Goal: Information Seeking & Learning: Learn about a topic

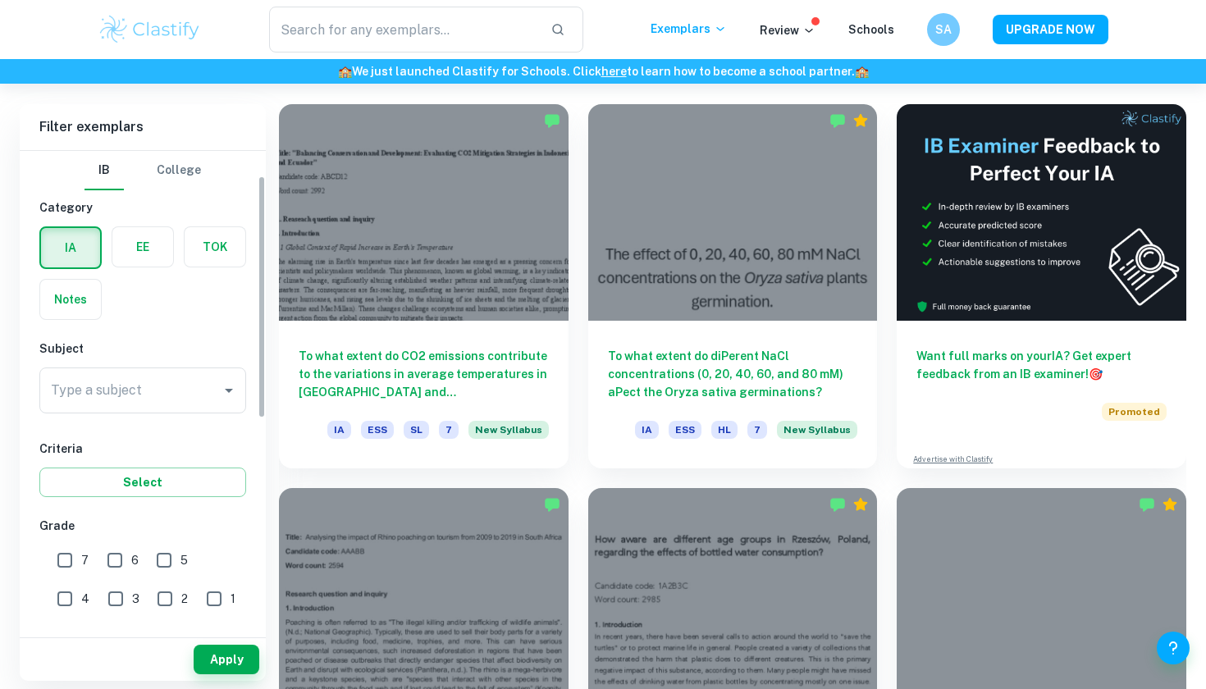
scroll to position [49, 0]
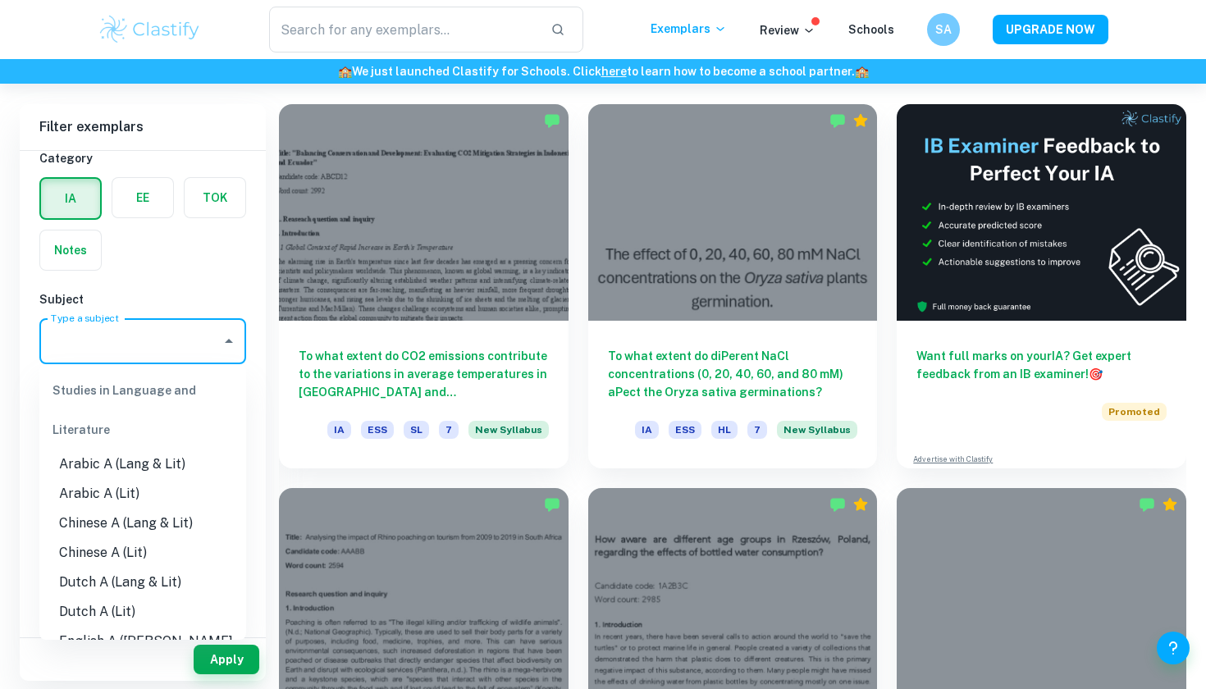
click at [153, 342] on input "Type a subject" at bounding box center [130, 341] width 167 height 31
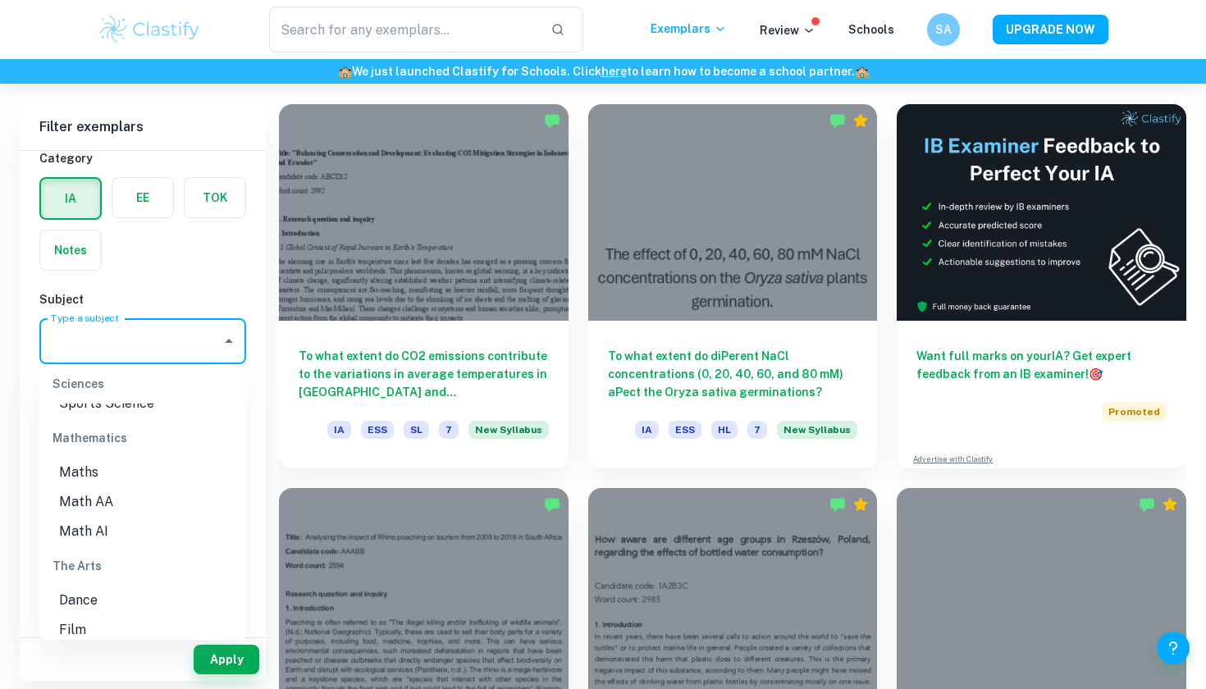
scroll to position [2200, 0]
click at [115, 484] on li "Math AA" at bounding box center [142, 499] width 207 height 30
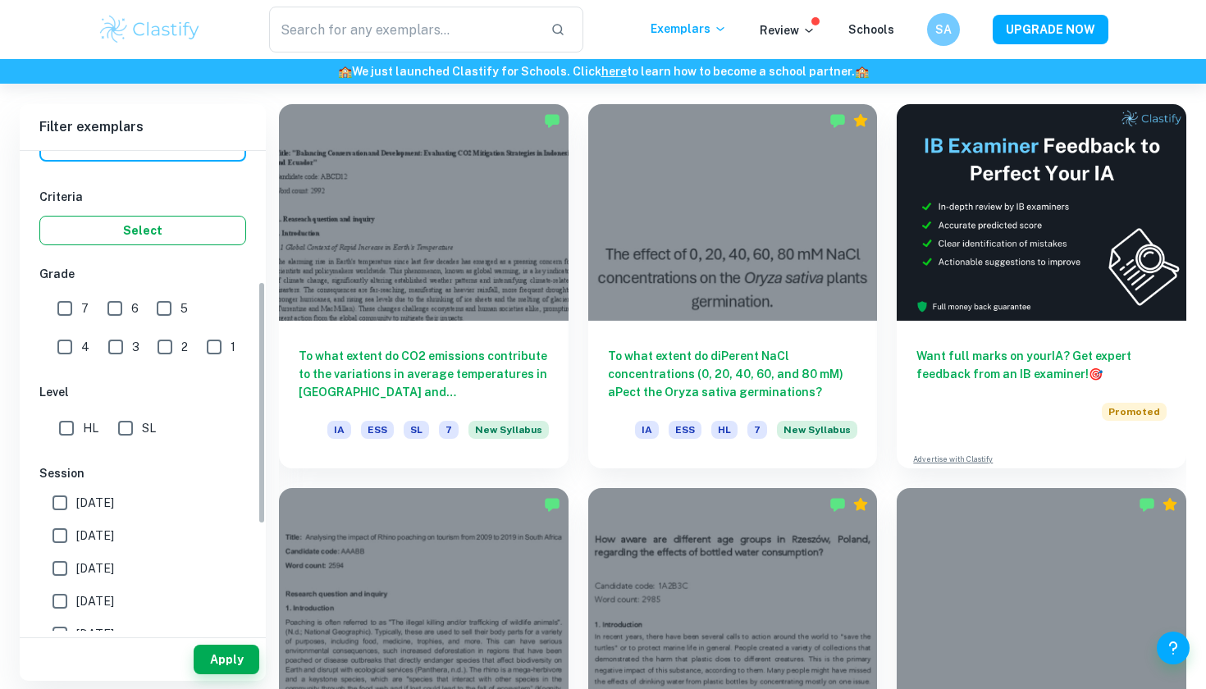
scroll to position [258, 0]
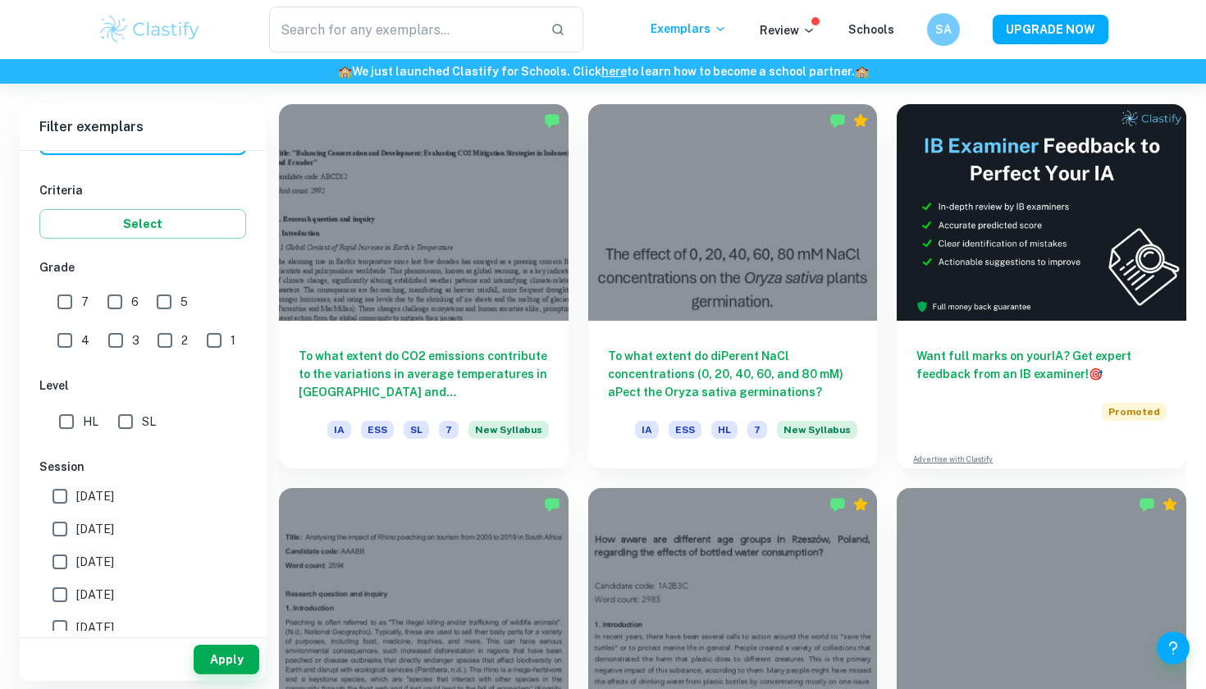
click at [62, 298] on input "7" at bounding box center [64, 301] width 33 height 33
checkbox input "true"
click at [120, 298] on input "6" at bounding box center [114, 301] width 33 height 33
checkbox input "true"
click at [162, 299] on input "5" at bounding box center [164, 301] width 33 height 33
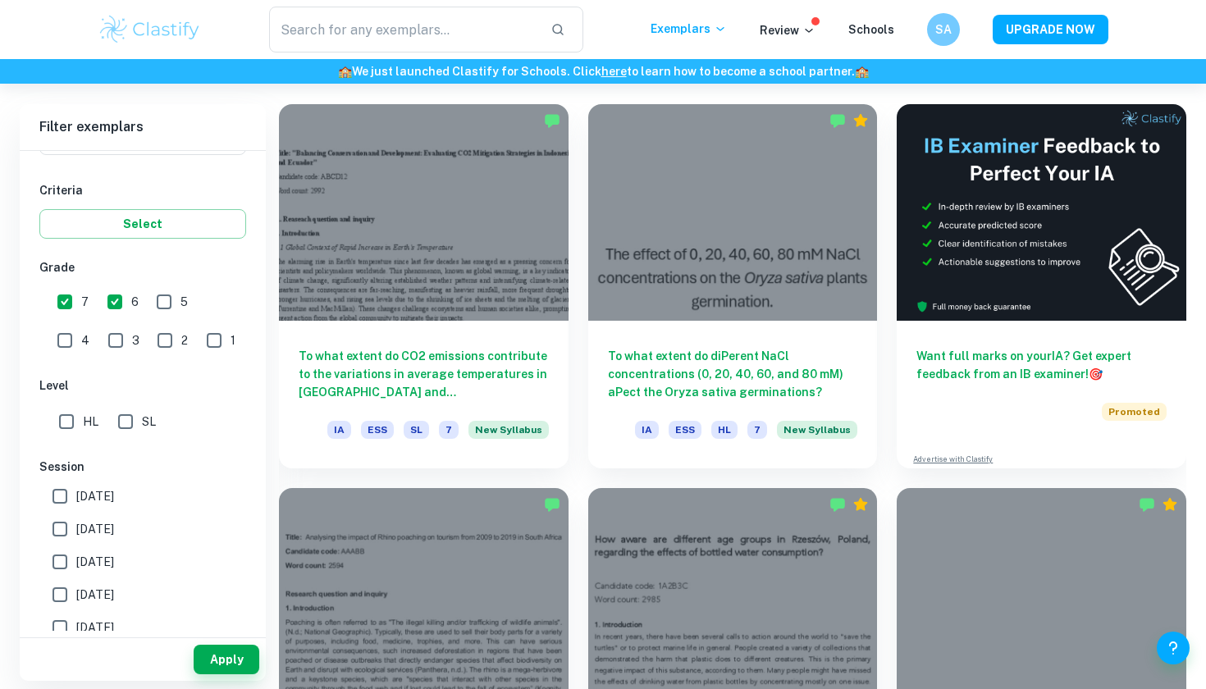
checkbox input "true"
click at [81, 324] on input "4" at bounding box center [64, 340] width 33 height 33
checkbox input "true"
click at [73, 420] on input "HL" at bounding box center [66, 421] width 33 height 33
checkbox input "true"
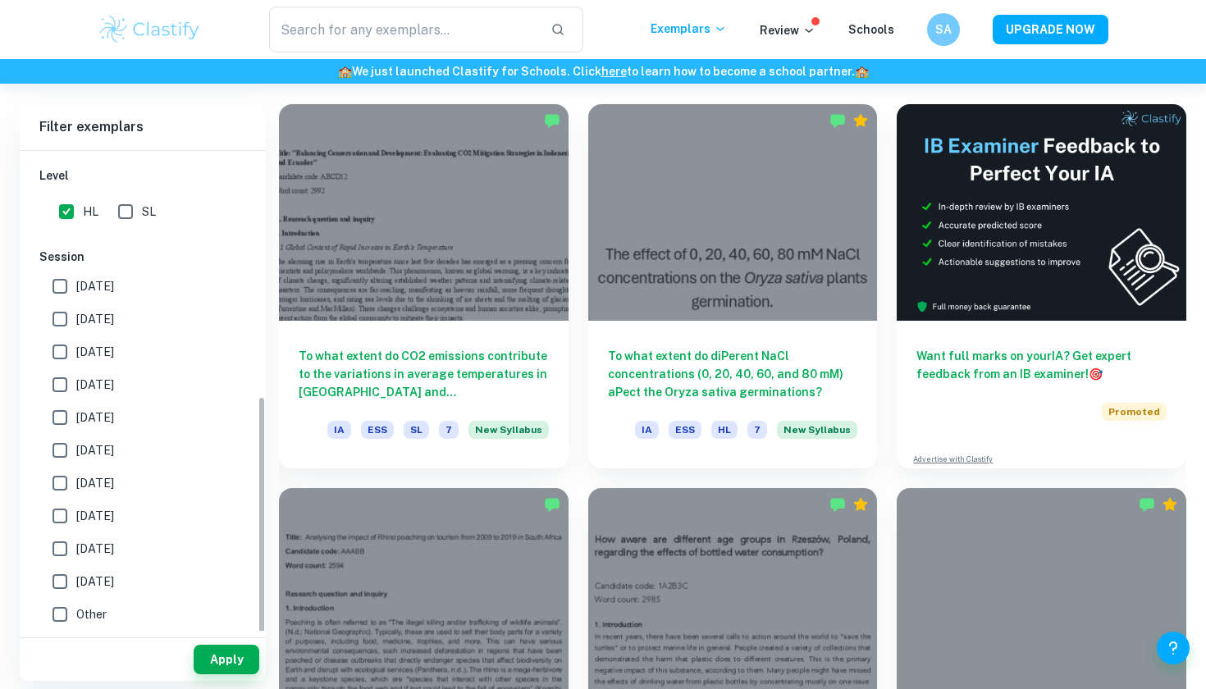
scroll to position [468, 0]
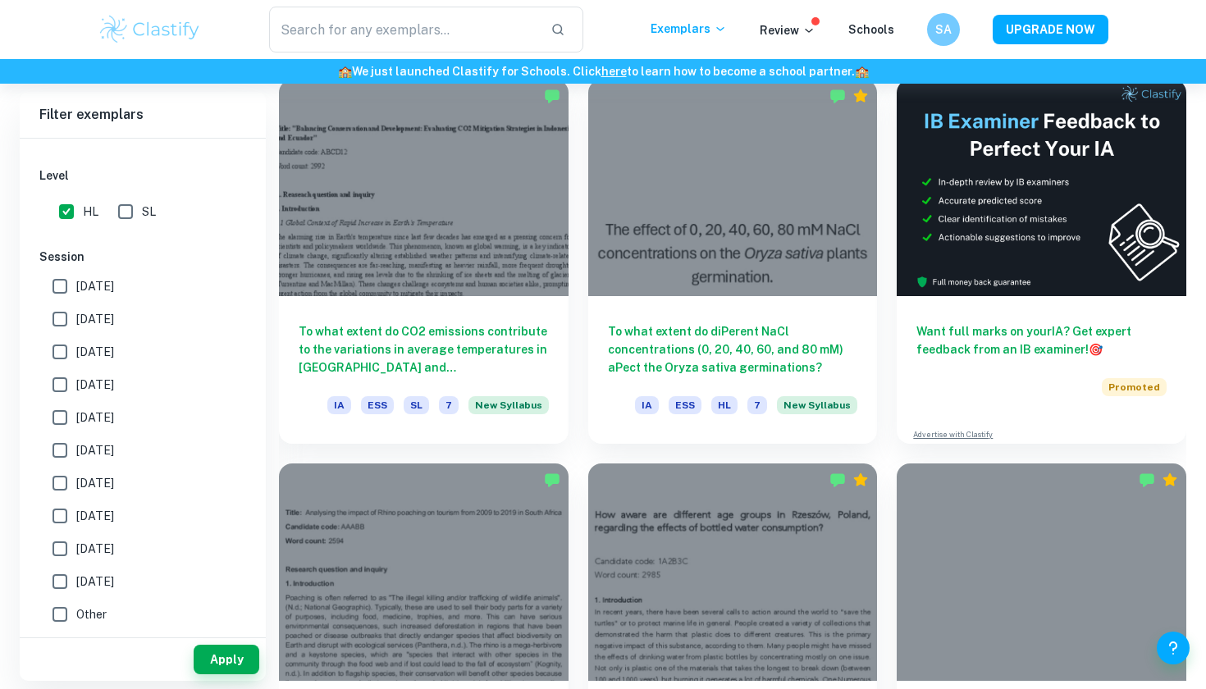
click at [62, 272] on input "[DATE]" at bounding box center [59, 286] width 33 height 33
checkbox input "true"
click at [62, 307] on input "[DATE]" at bounding box center [59, 319] width 33 height 33
checkbox input "true"
click at [62, 344] on input "[DATE]" at bounding box center [59, 351] width 33 height 33
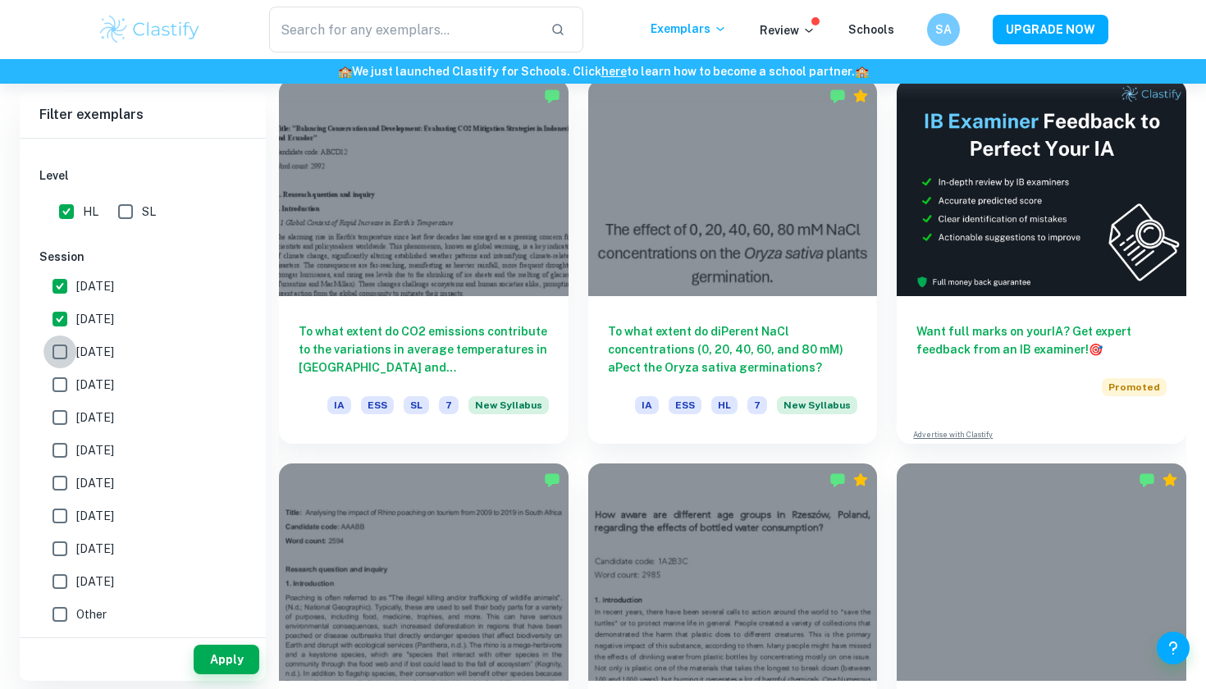
checkbox input "true"
click at [58, 379] on input "[DATE]" at bounding box center [59, 384] width 33 height 33
checkbox input "true"
click at [58, 409] on input "[DATE]" at bounding box center [59, 417] width 33 height 33
checkbox input "true"
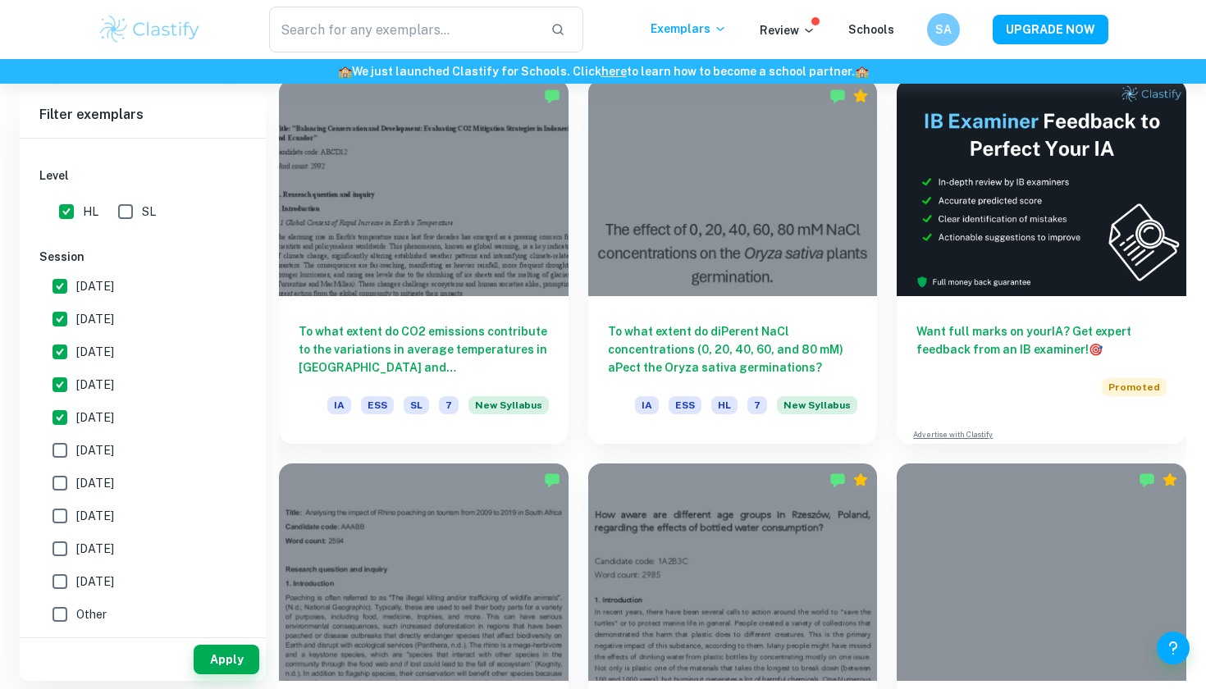
click at [58, 438] on input "[DATE]" at bounding box center [59, 450] width 33 height 33
checkbox input "true"
click at [56, 477] on input "[DATE]" at bounding box center [59, 483] width 33 height 33
checkbox input "true"
click at [56, 499] on input "[DATE]" at bounding box center [59, 515] width 33 height 33
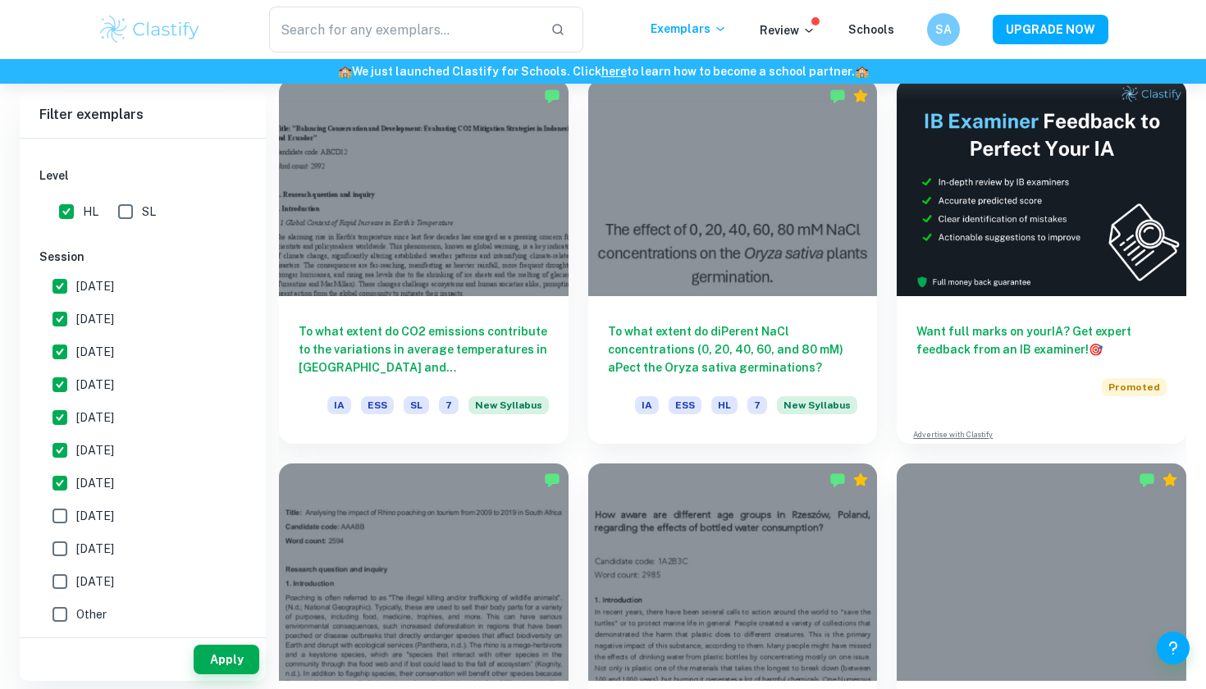
checkbox input "true"
click at [56, 532] on input "[DATE]" at bounding box center [59, 548] width 33 height 33
checkbox input "true"
click at [58, 570] on input "[DATE]" at bounding box center [59, 581] width 33 height 33
checkbox input "true"
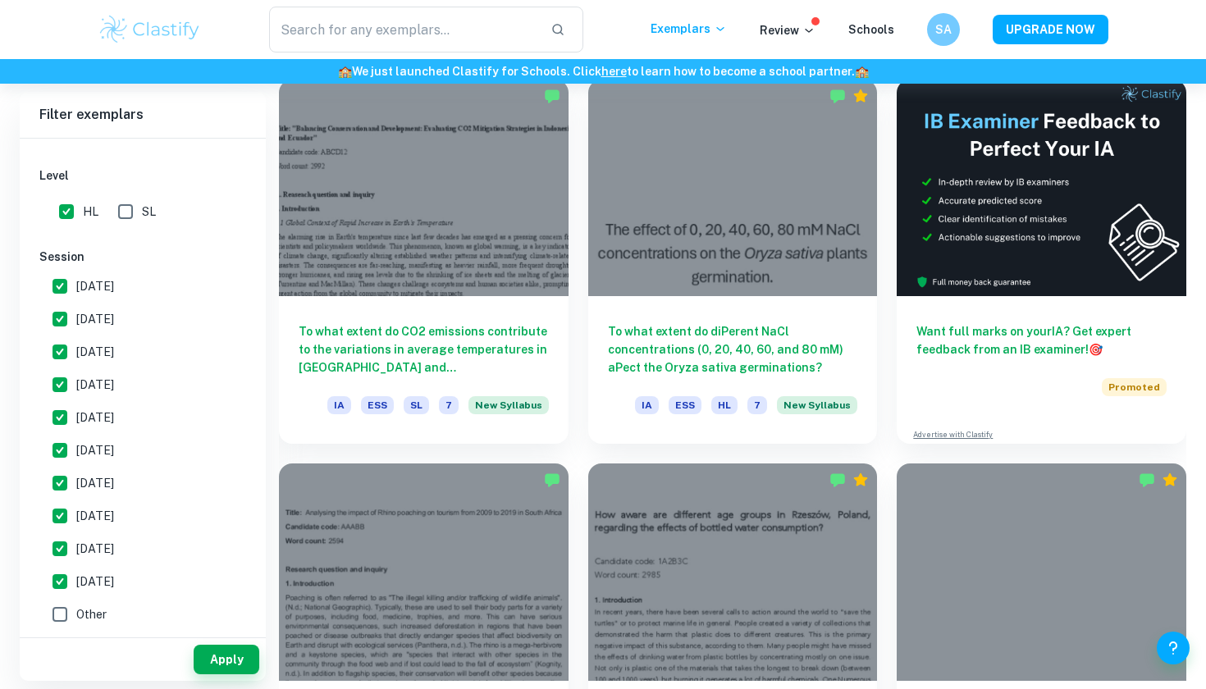
click at [58, 600] on input "Other" at bounding box center [59, 614] width 33 height 33
checkbox input "true"
click at [65, 273] on input "[DATE]" at bounding box center [59, 286] width 33 height 33
checkbox input "false"
click at [212, 664] on button "Apply" at bounding box center [227, 660] width 66 height 30
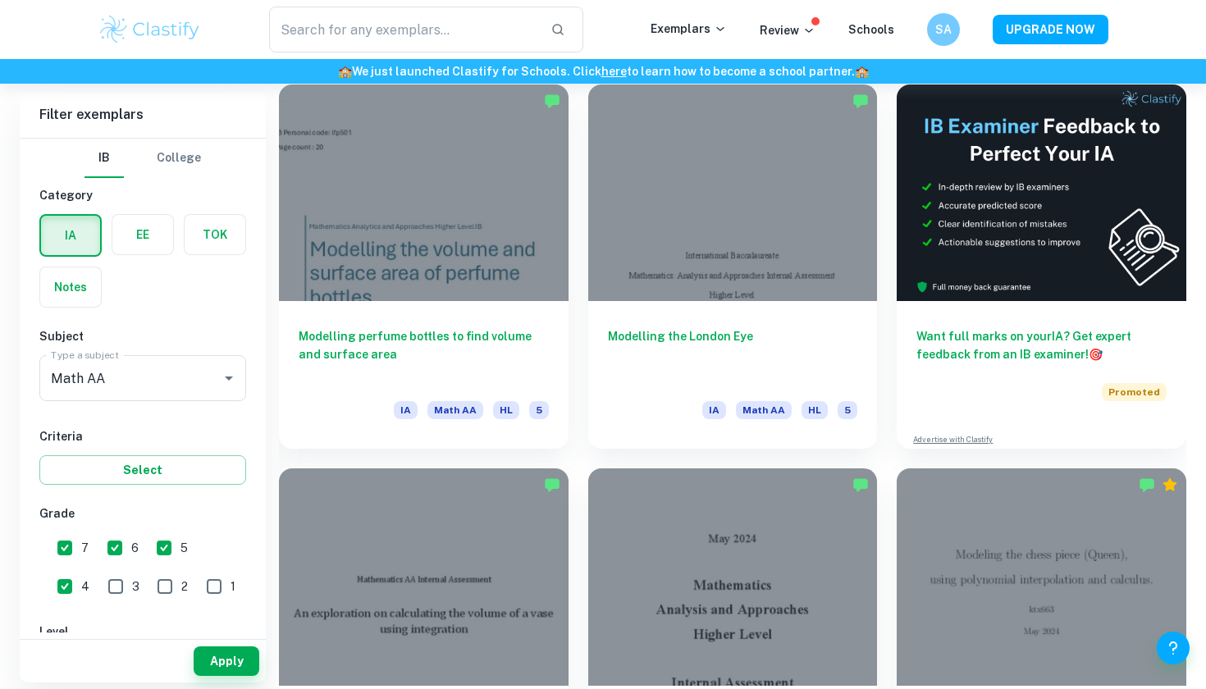
scroll to position [471, 0]
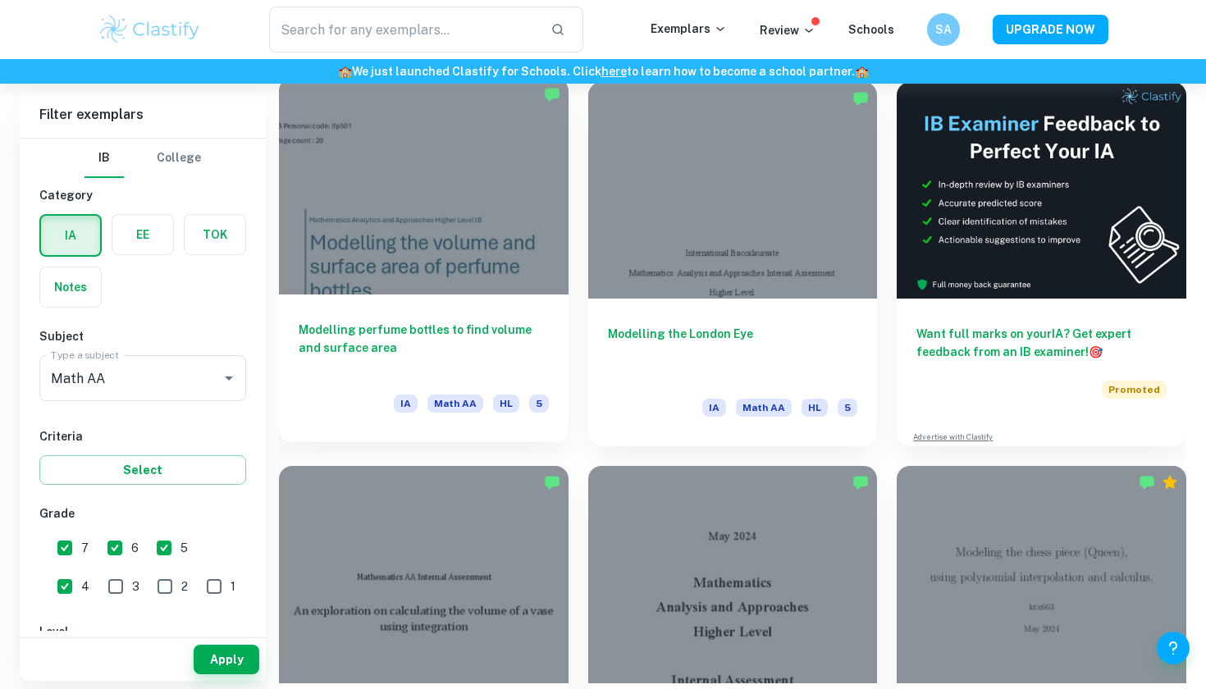
click at [410, 367] on h6 "Modelling perfume bottles to find volume and surface area" at bounding box center [424, 348] width 250 height 54
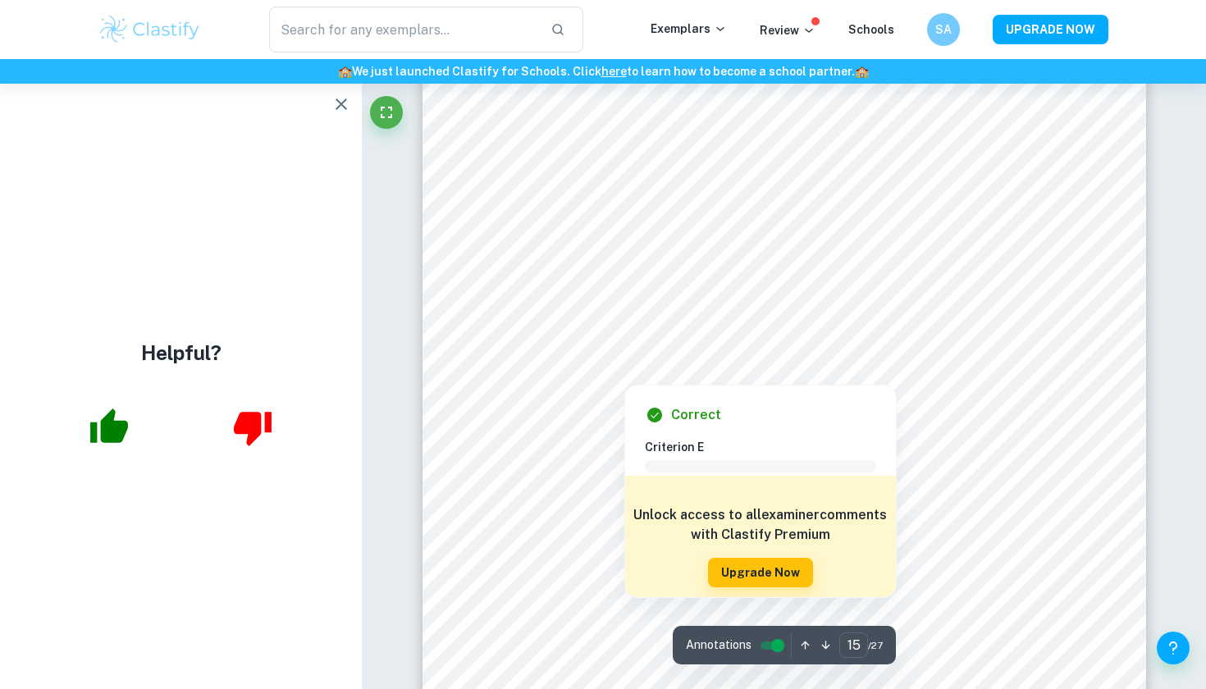
scroll to position [15333, 0]
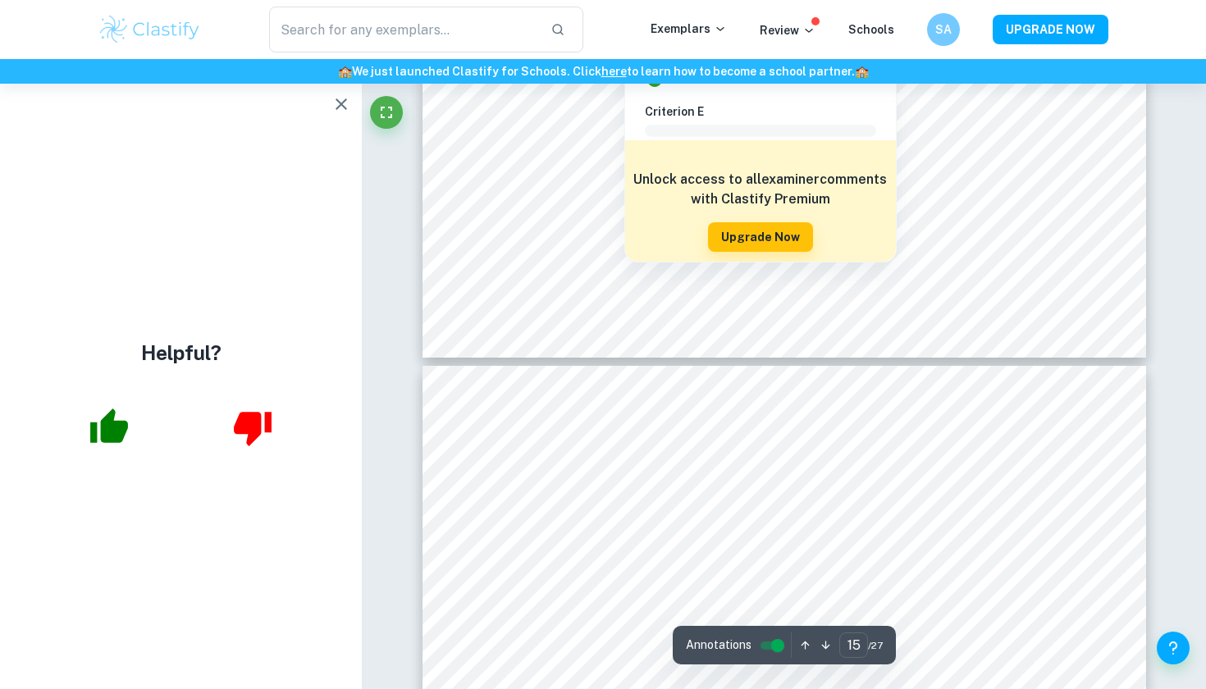
type input "16"
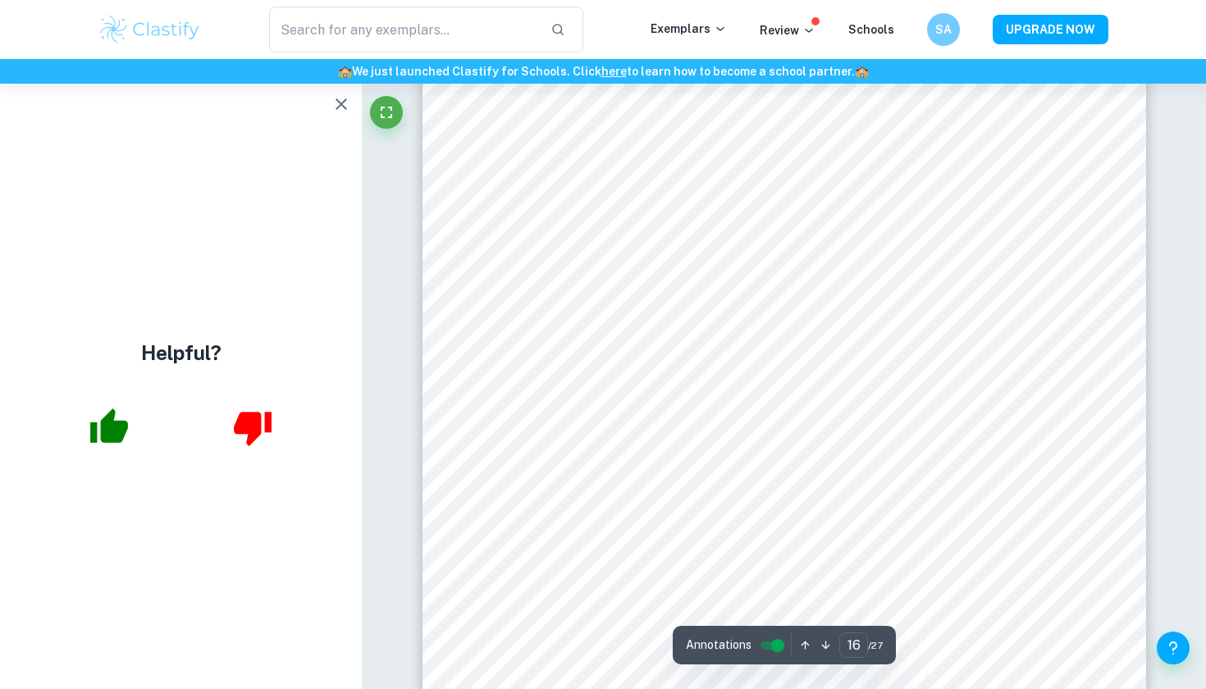
scroll to position [16074, 0]
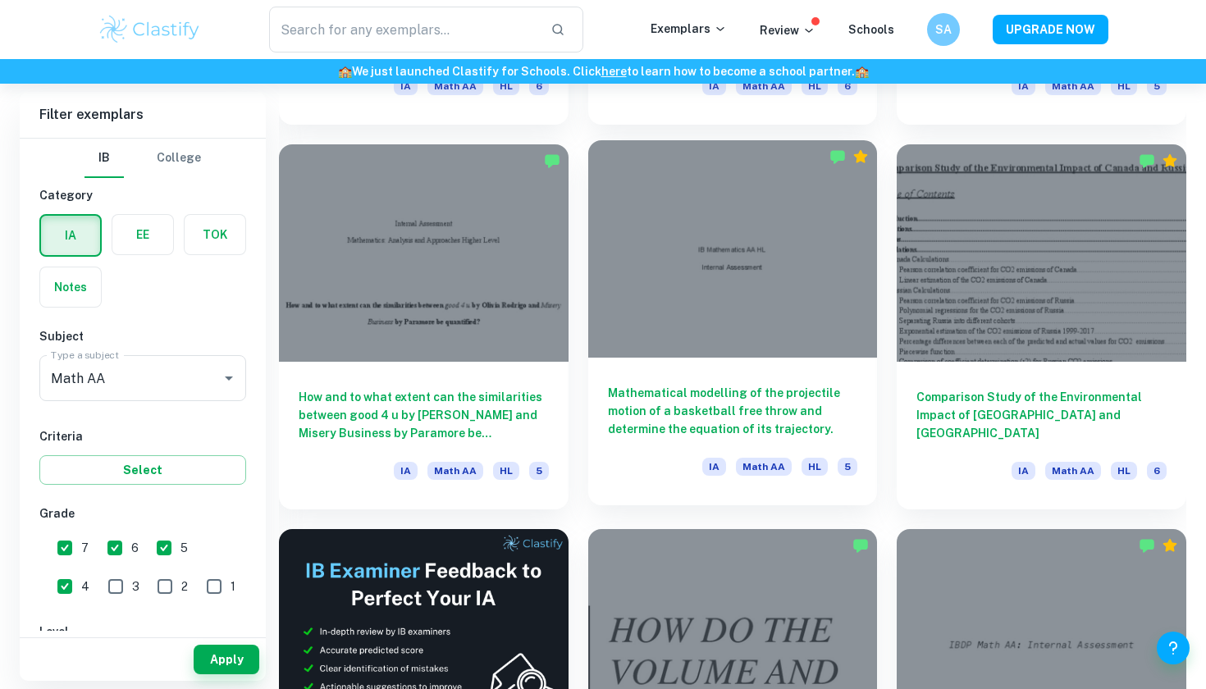
scroll to position [2327, 0]
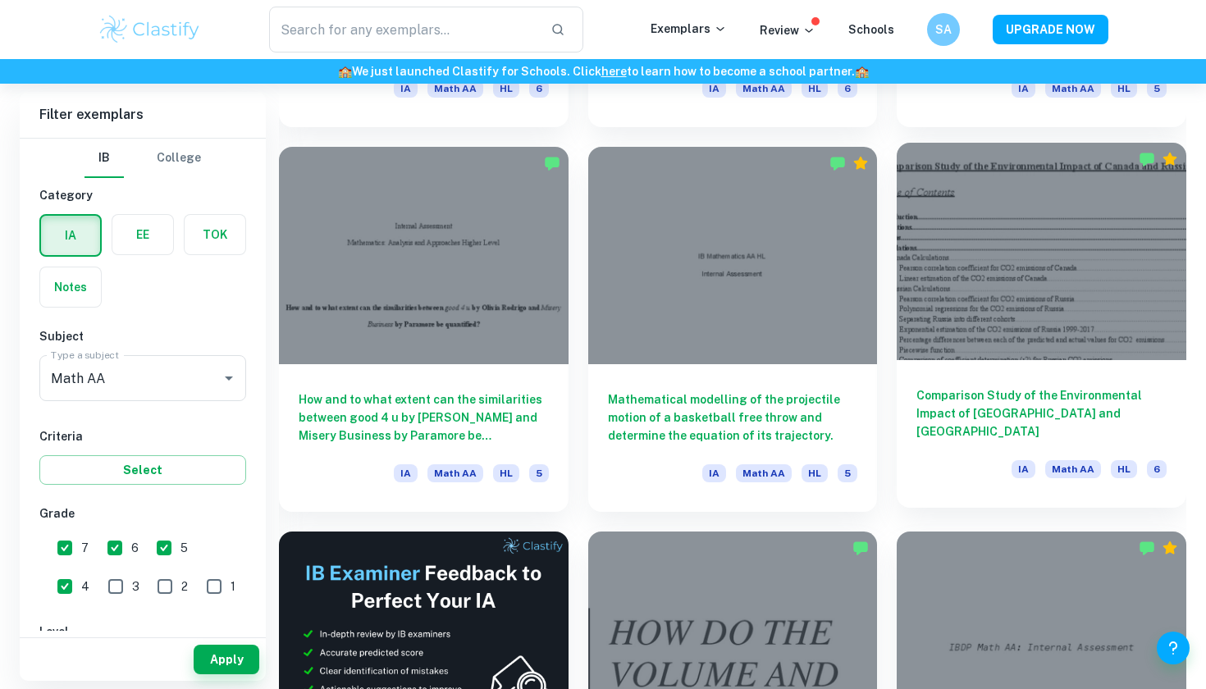
click at [963, 381] on div "Comparison Study of the Environmental Impact of Canada and [GEOGRAPHIC_DATA] [G…" at bounding box center [1041, 434] width 290 height 148
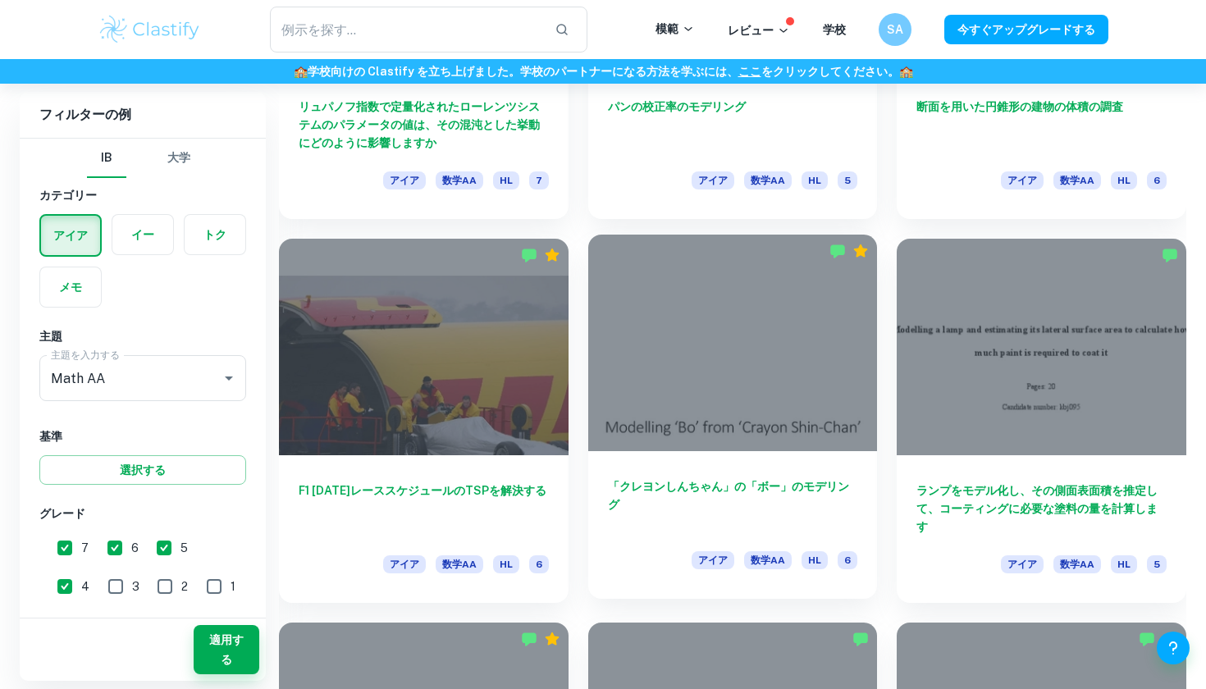
scroll to position [5695, 0]
click at [698, 500] on h6 "「クレヨンしんちゃん」の「ボー」のモデリング" at bounding box center [733, 504] width 250 height 54
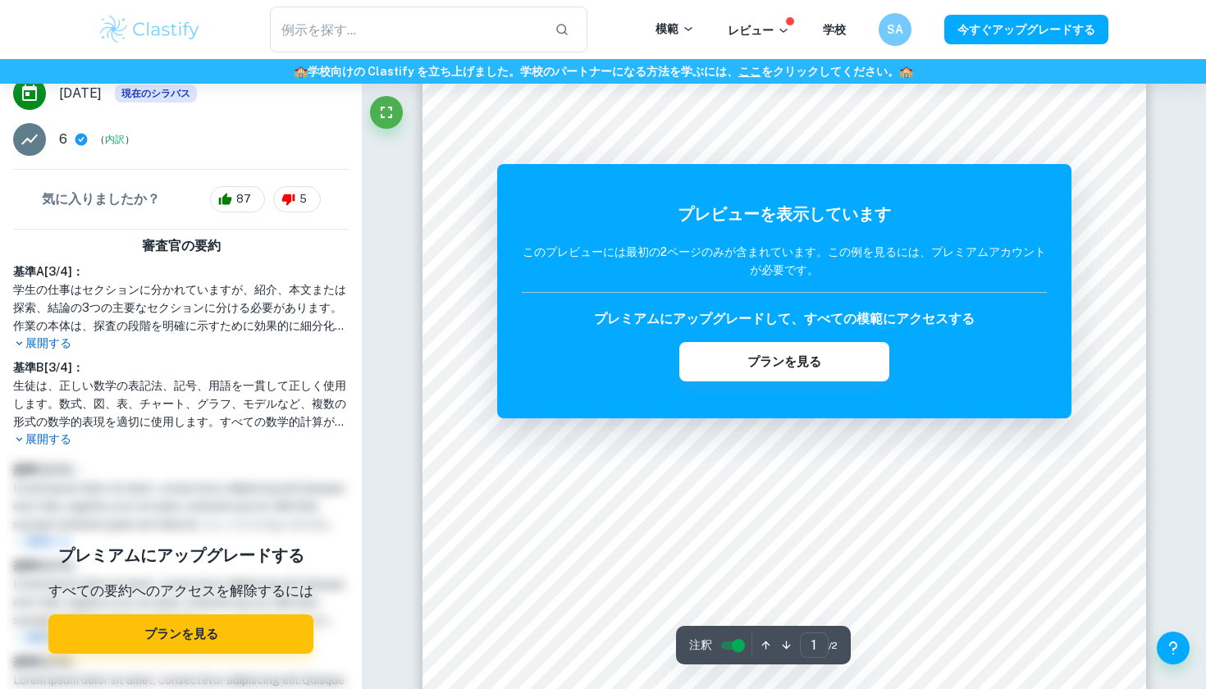
scroll to position [290, 0]
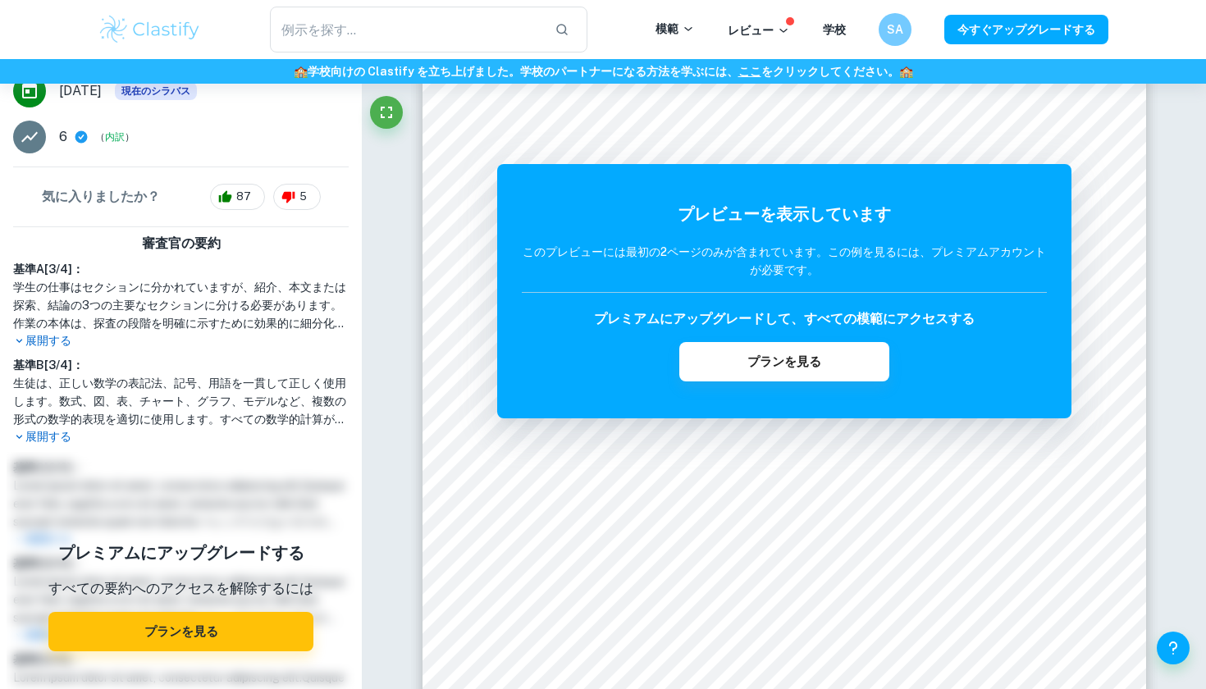
click at [54, 339] on p "展開する" at bounding box center [180, 340] width 335 height 17
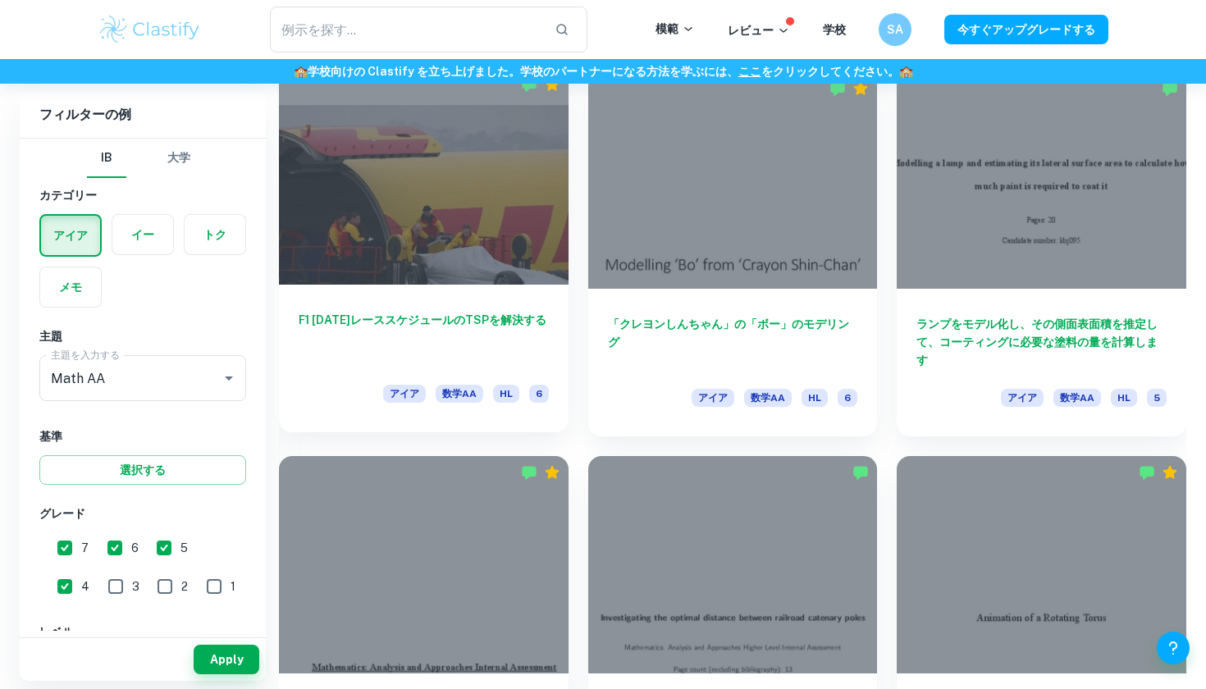
scroll to position [5862, 0]
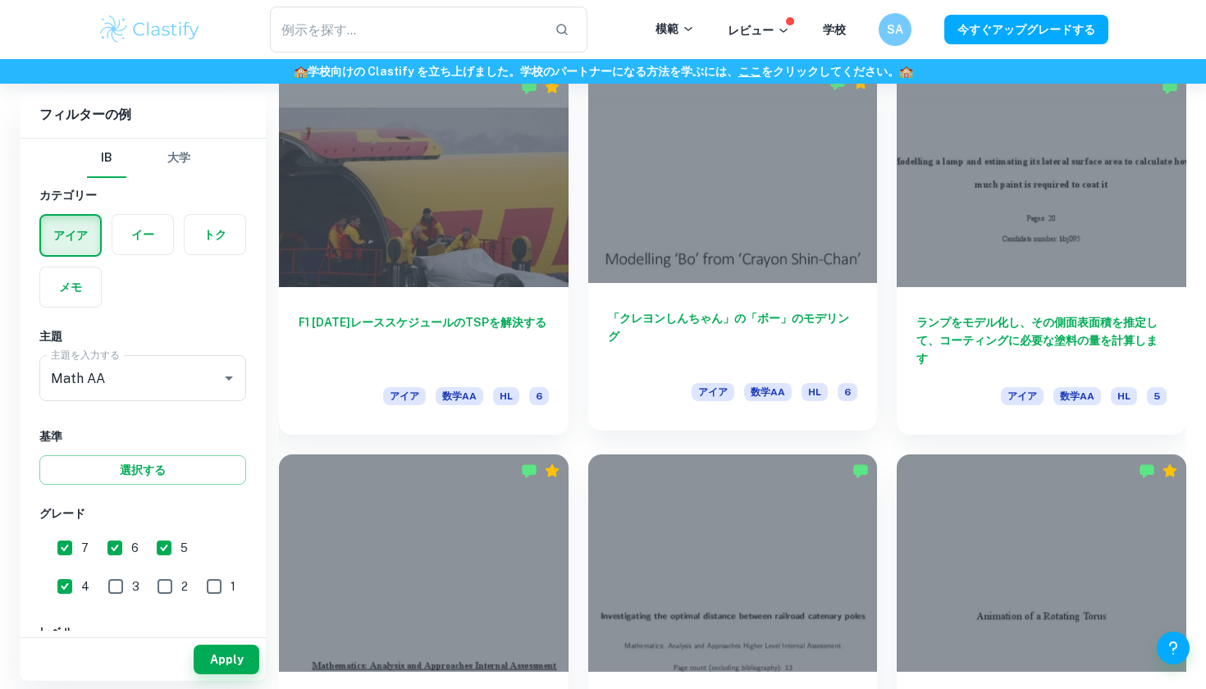
click at [744, 254] on div at bounding box center [733, 174] width 290 height 217
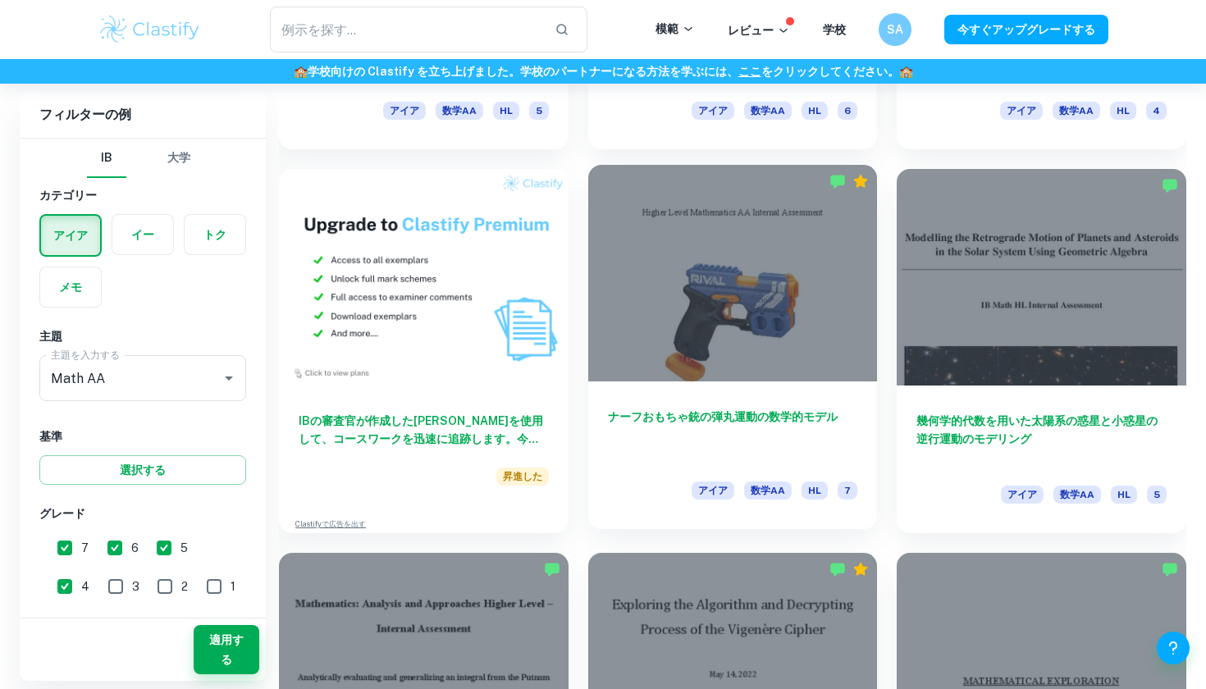
scroll to position [7319, 0]
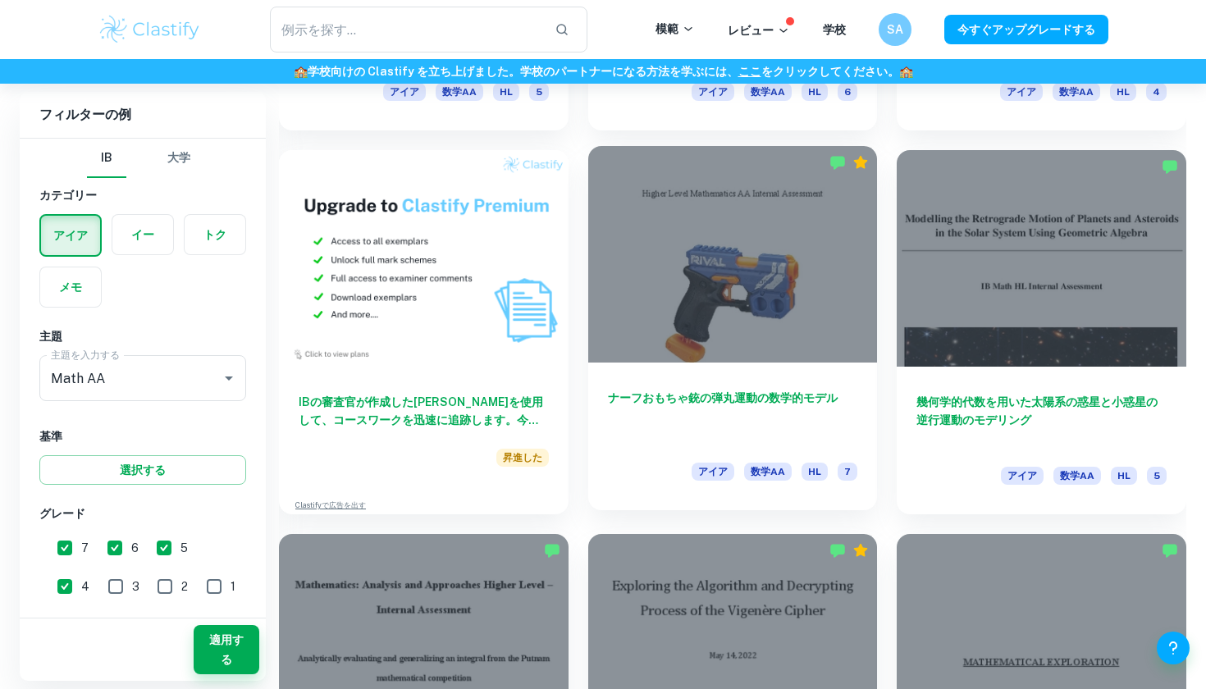
click at [639, 471] on div "アイア 数学AA HL 7" at bounding box center [733, 477] width 250 height 28
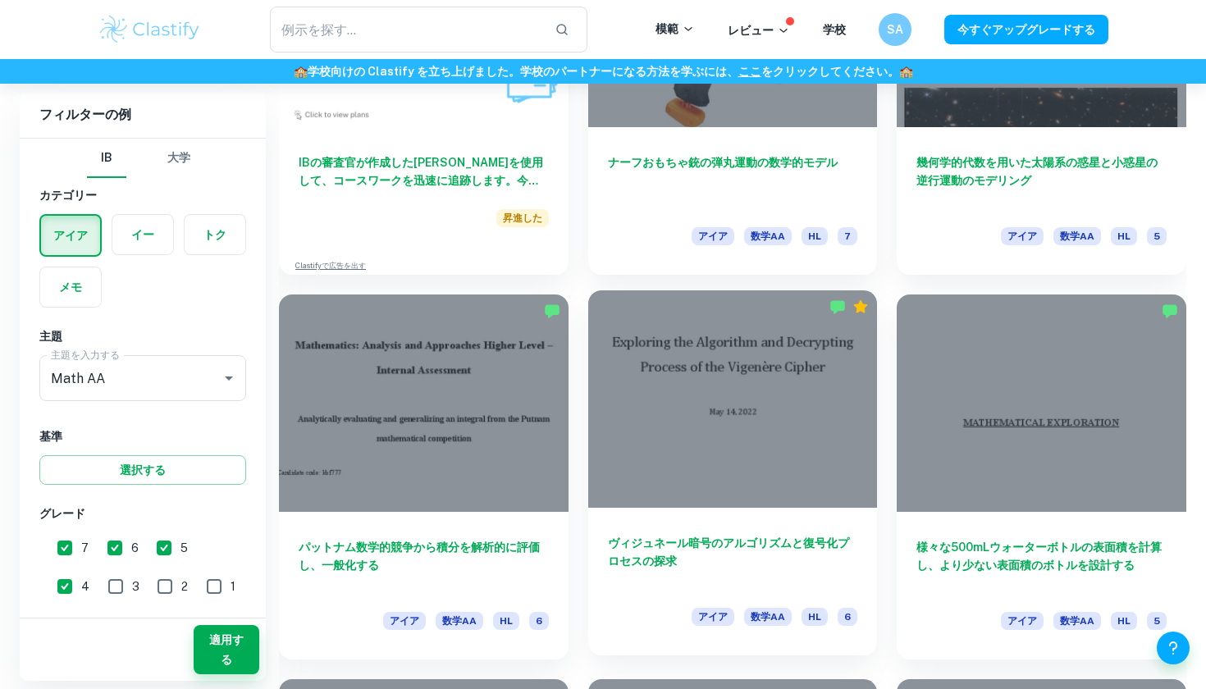
scroll to position [7562, 0]
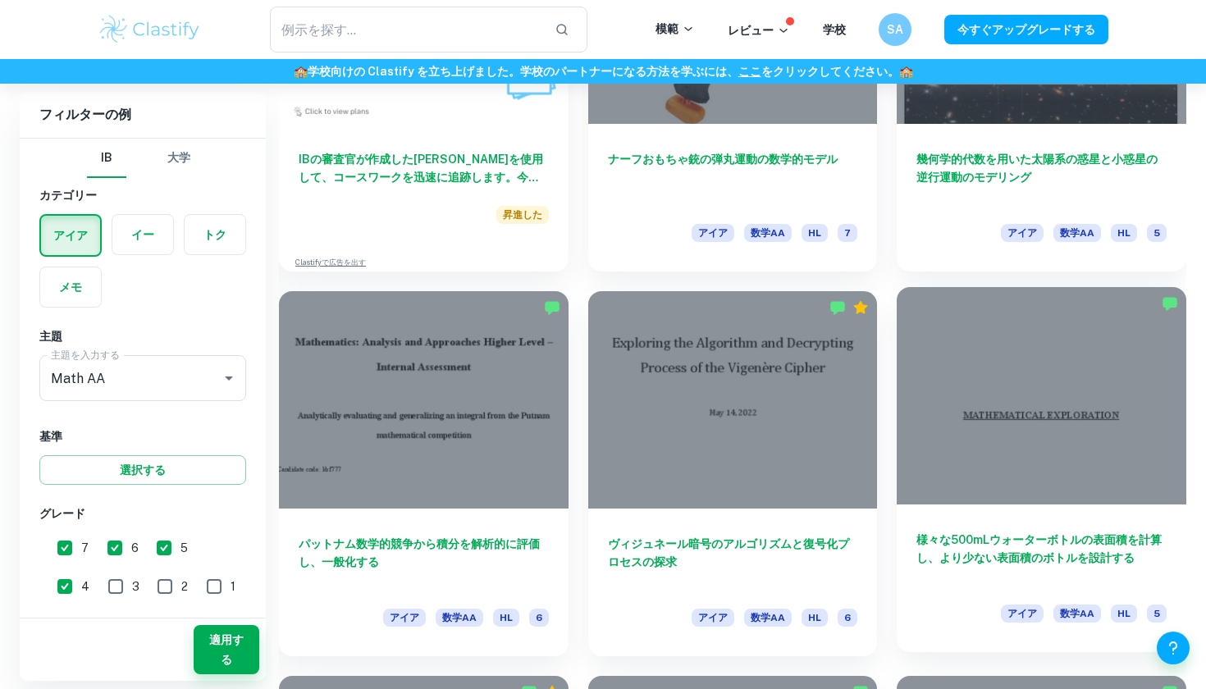
click at [1015, 541] on h6 "様々な500mLウォーターボトルの表面積を計算し、より少ない表面積のボトルを設計する" at bounding box center [1041, 558] width 250 height 54
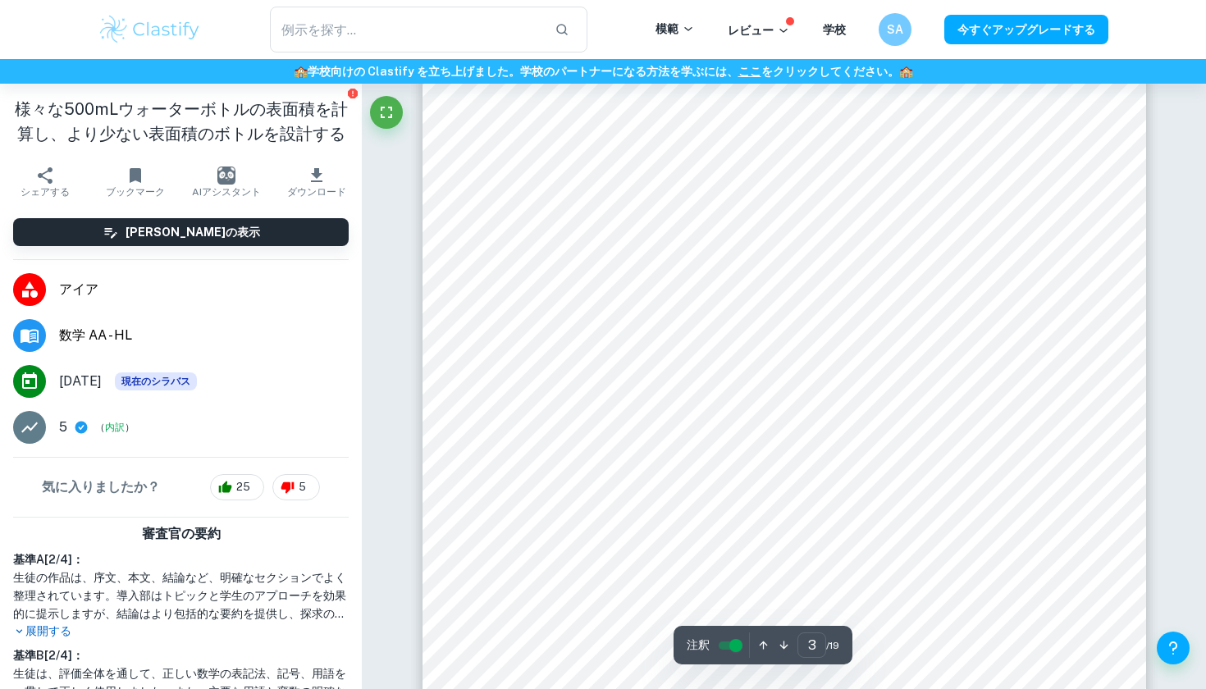
scroll to position [2353, 0]
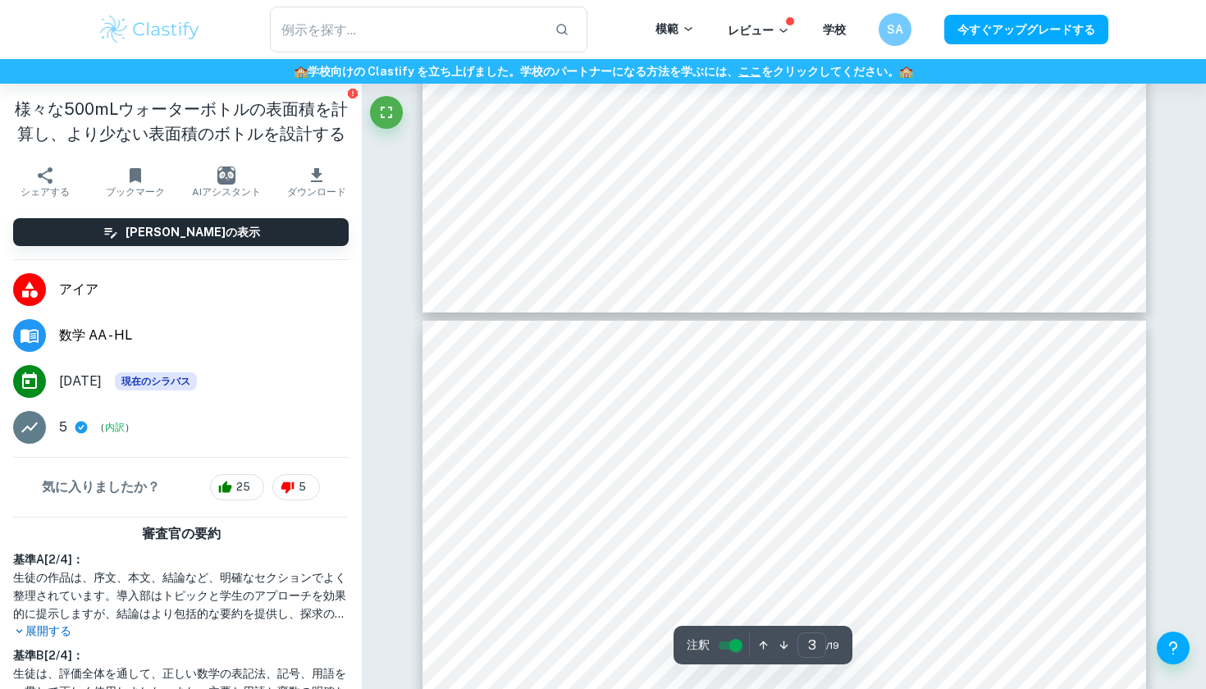
type input "4"
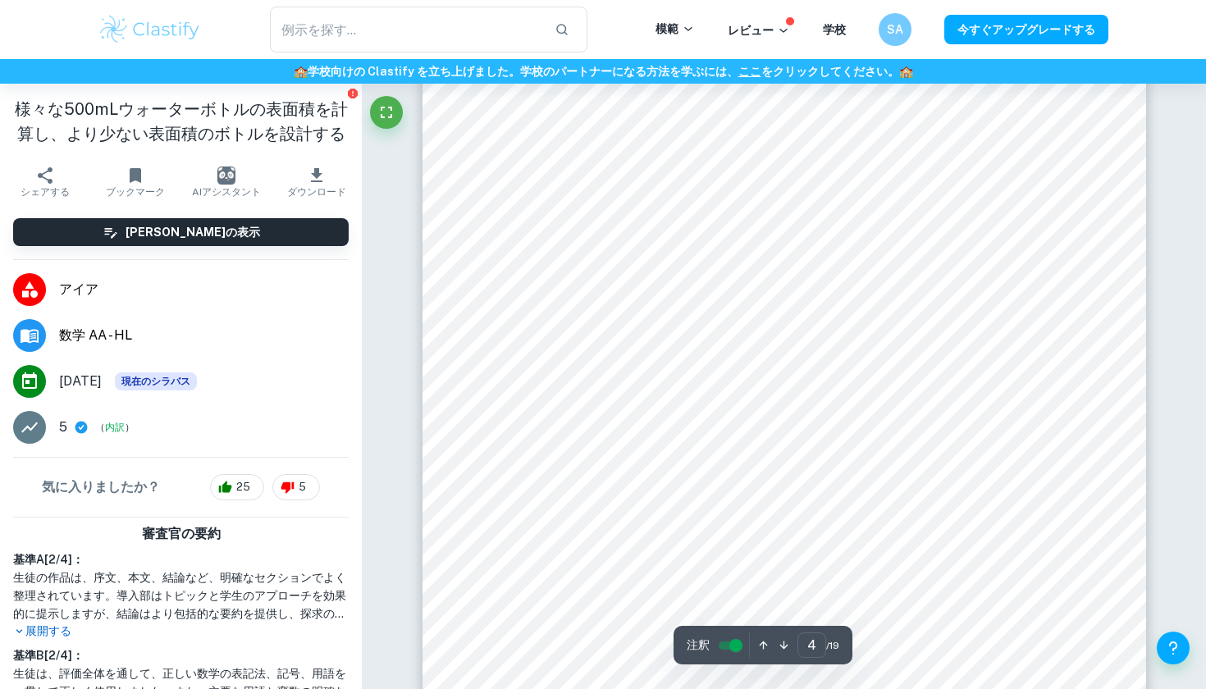
scroll to position [3620, 0]
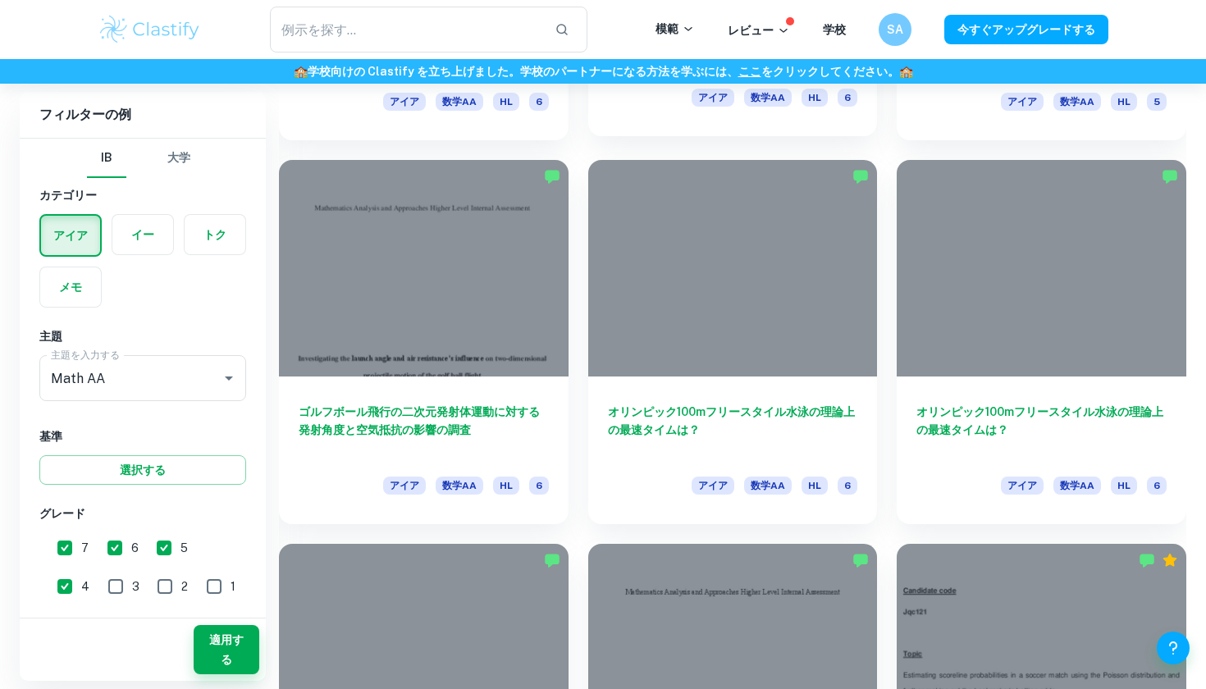
scroll to position [11925, 0]
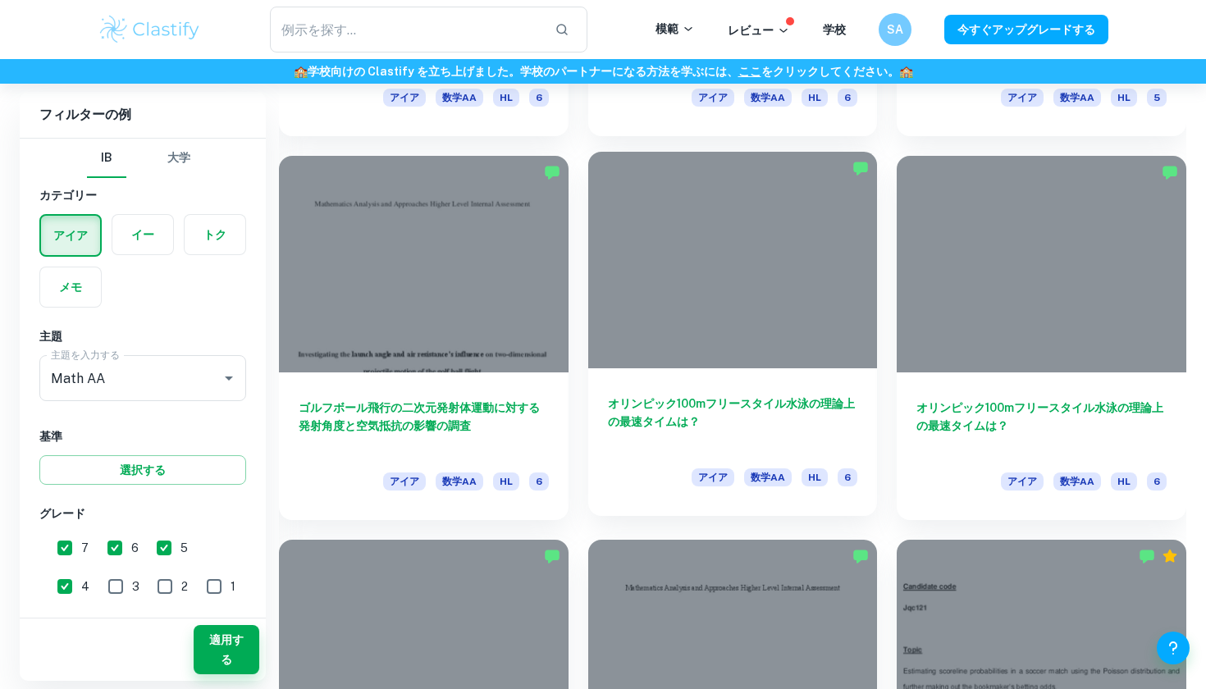
click at [680, 431] on h6 "オリンピック100mフリースタイル水泳の理論上の最速タイムは？" at bounding box center [733, 422] width 250 height 54
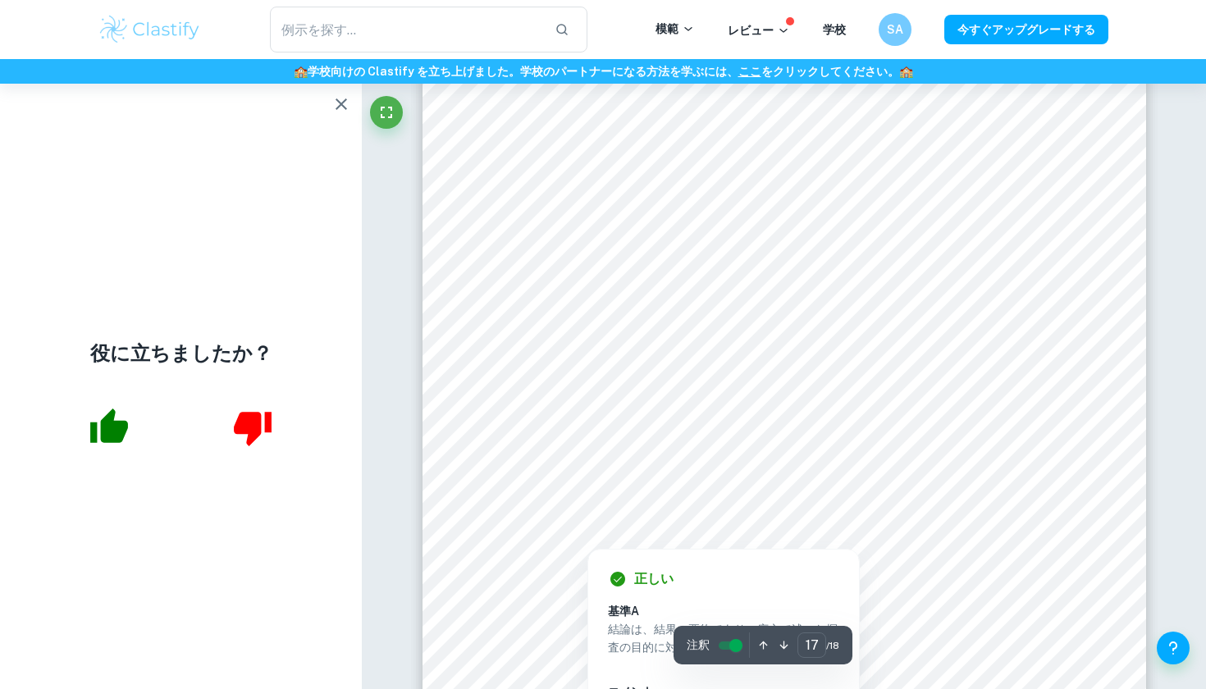
scroll to position [17196, 0]
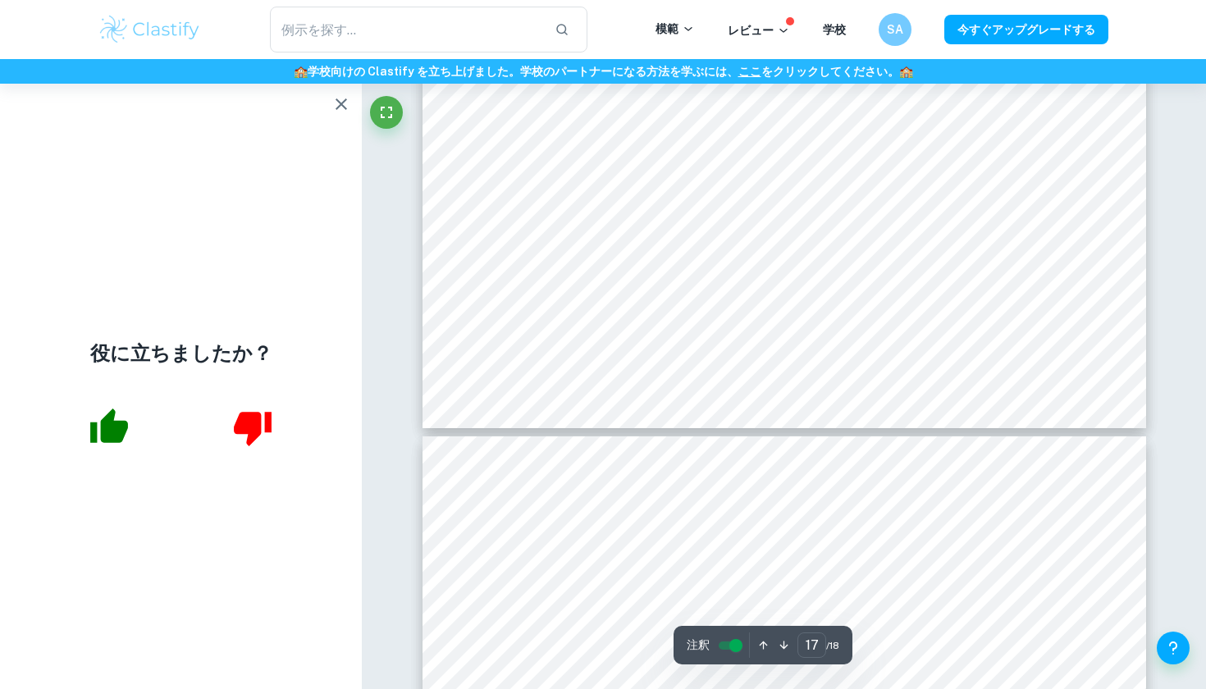
type input "16"
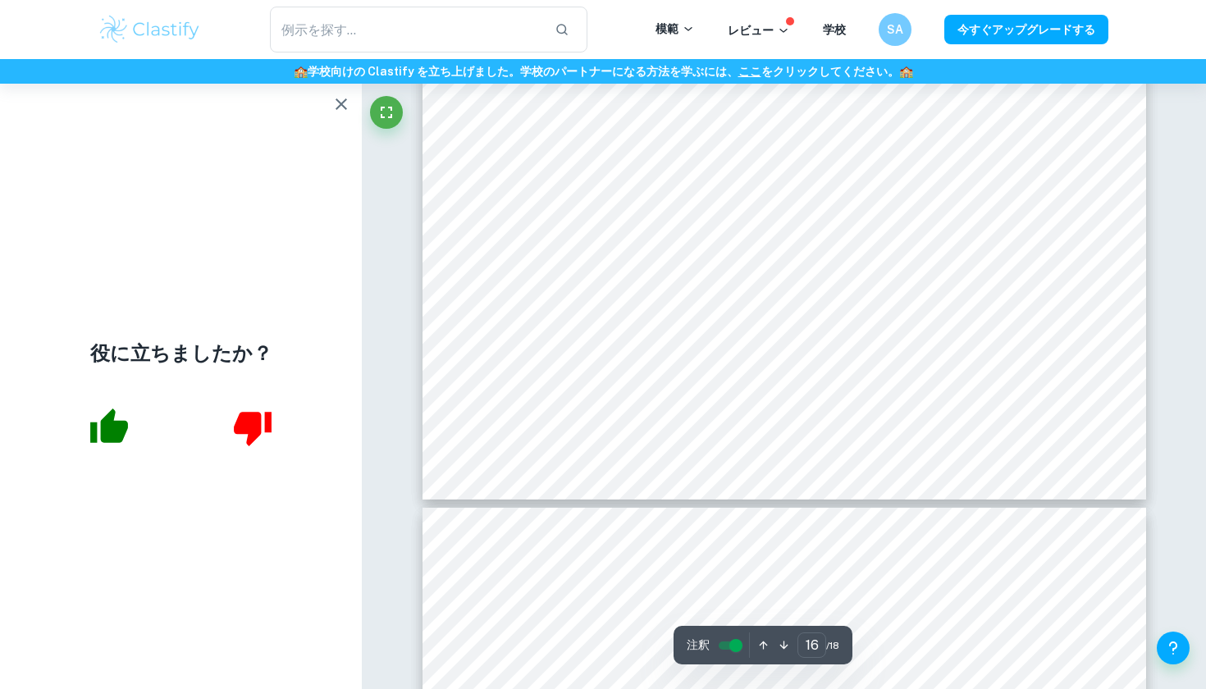
scroll to position [16027, 0]
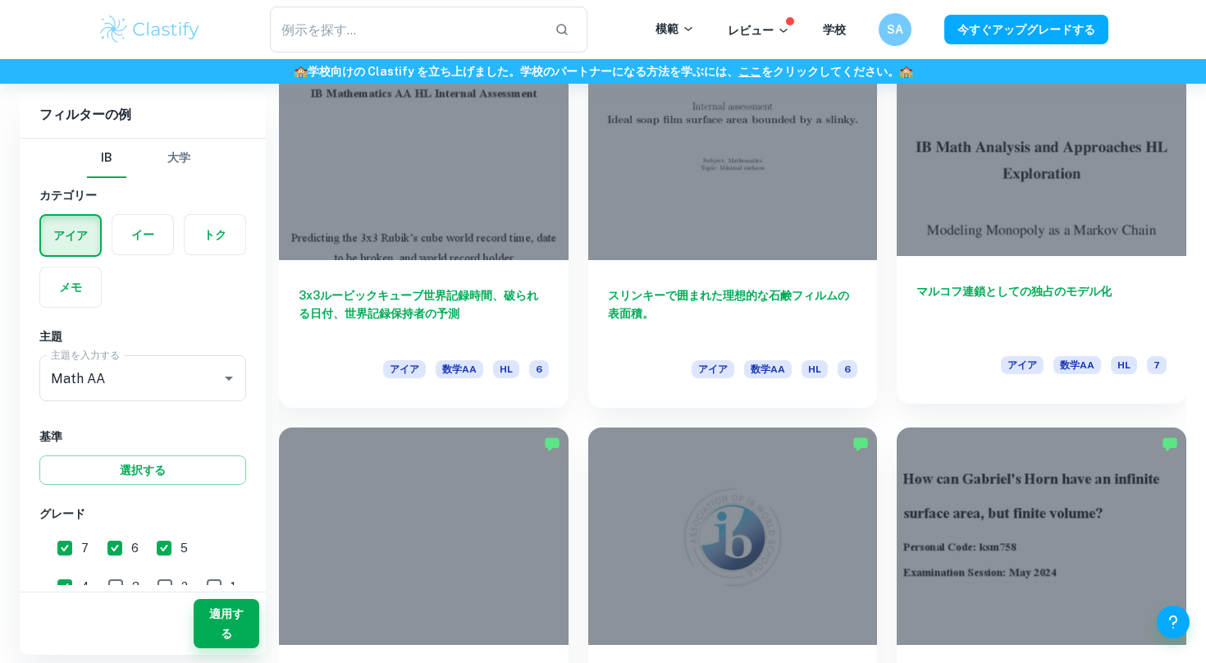
scroll to position [3583, 0]
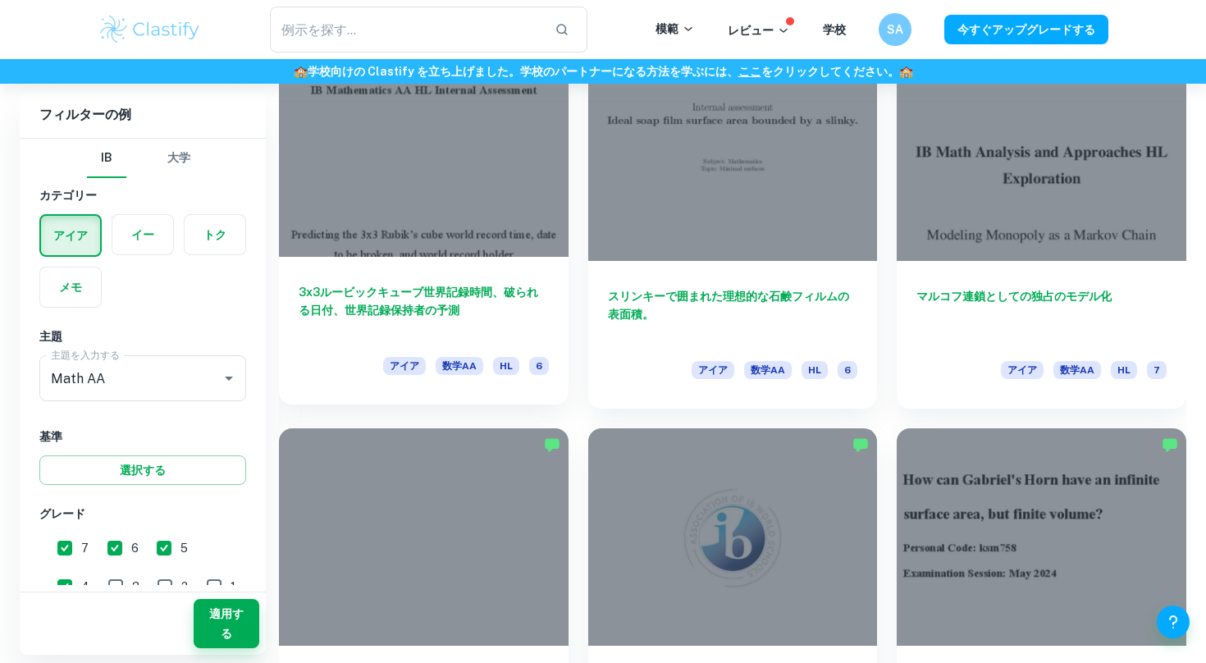
click at [508, 312] on h6 "3x3ルービックキューブ世界記録時間、破られる日付、世界記録保持者の予測" at bounding box center [424, 310] width 250 height 54
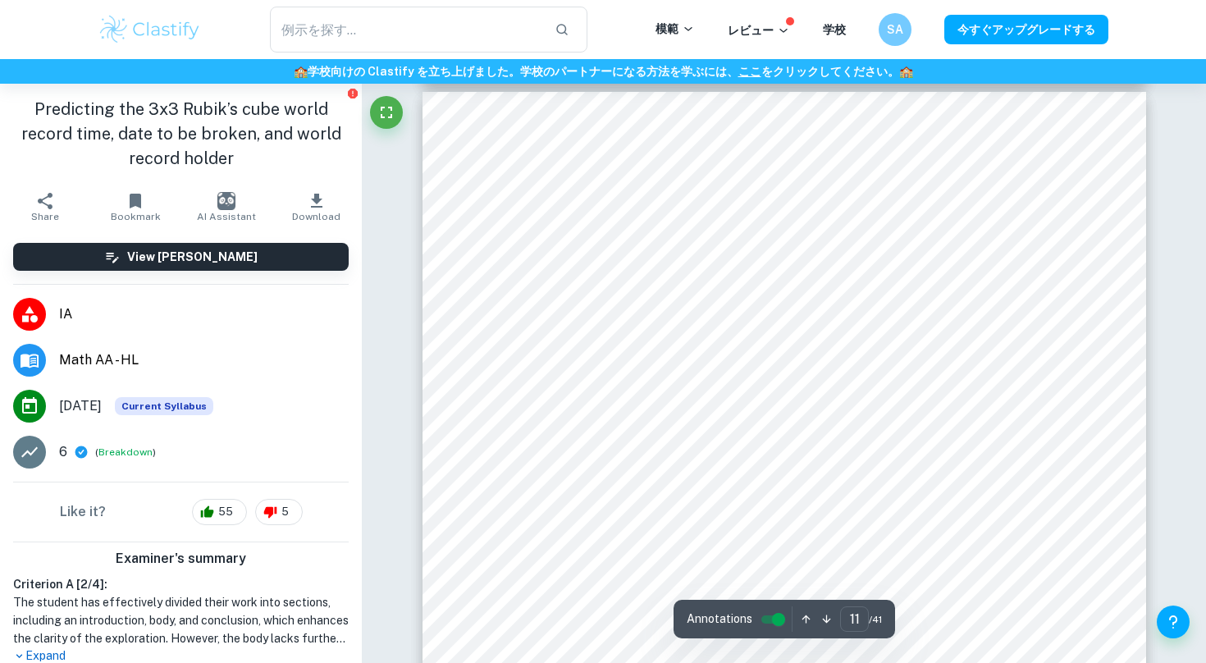
scroll to position [9806, 0]
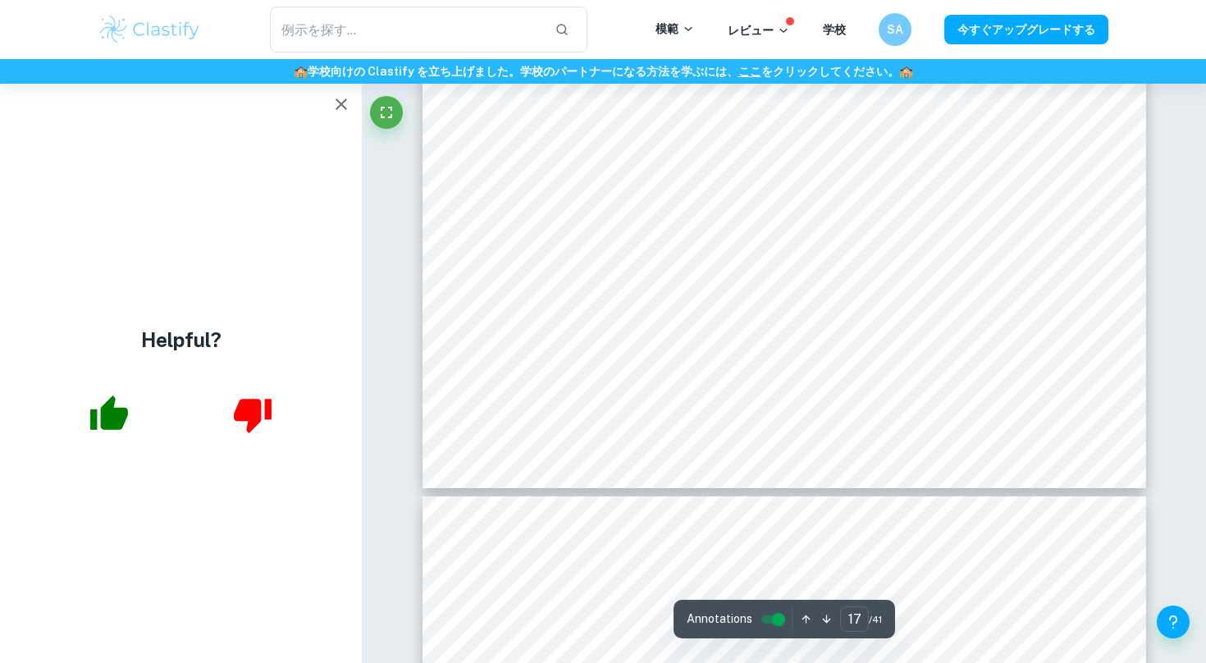
type input "18"
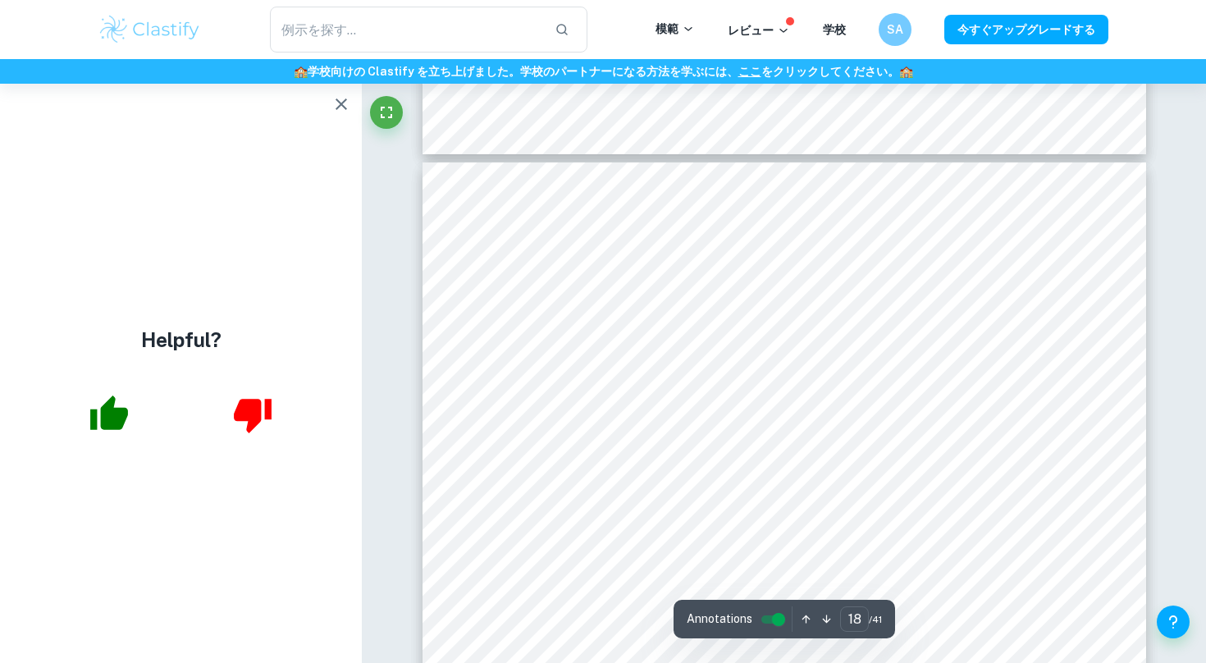
scroll to position [16465, 0]
